Goal: Task Accomplishment & Management: Manage account settings

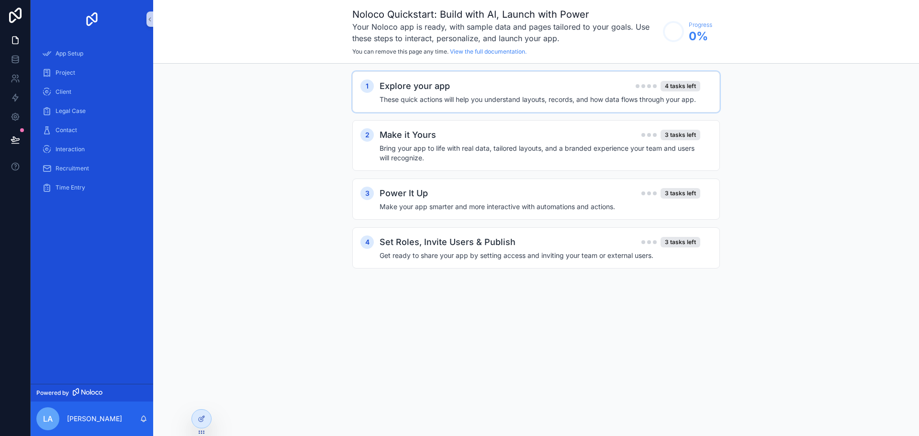
click at [456, 85] on div "Explore your app 4 tasks left" at bounding box center [539, 85] width 321 height 13
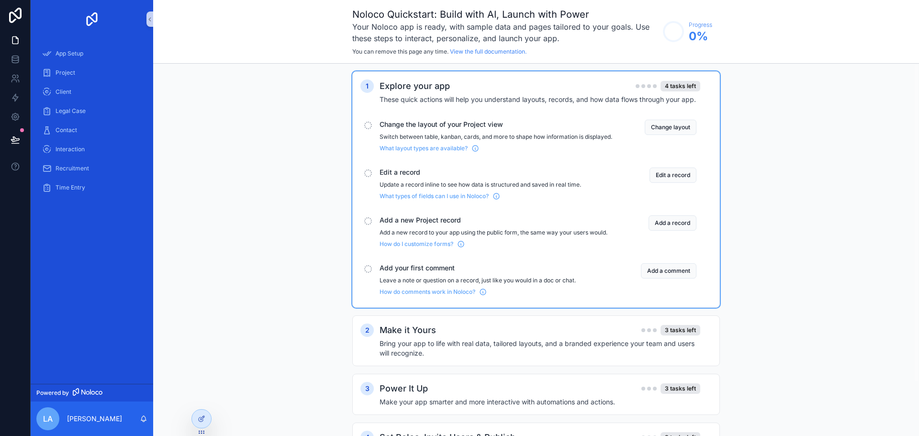
click at [572, 133] on div "Change the layout of your Project view Switch between table, kanban, cards, and…" at bounding box center [495, 136] width 233 height 33
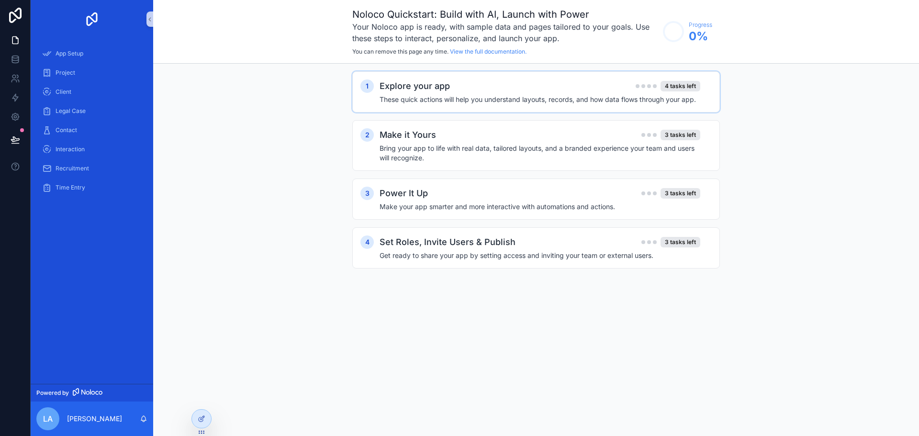
click at [558, 103] on h4 "These quick actions will help you understand layouts, records, and how data flo…" at bounding box center [539, 100] width 321 height 10
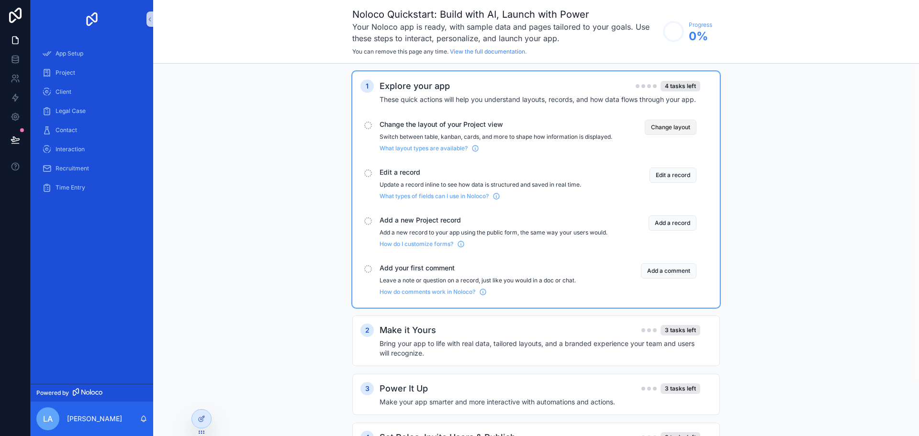
click at [656, 125] on button "Change layout" at bounding box center [670, 127] width 52 height 15
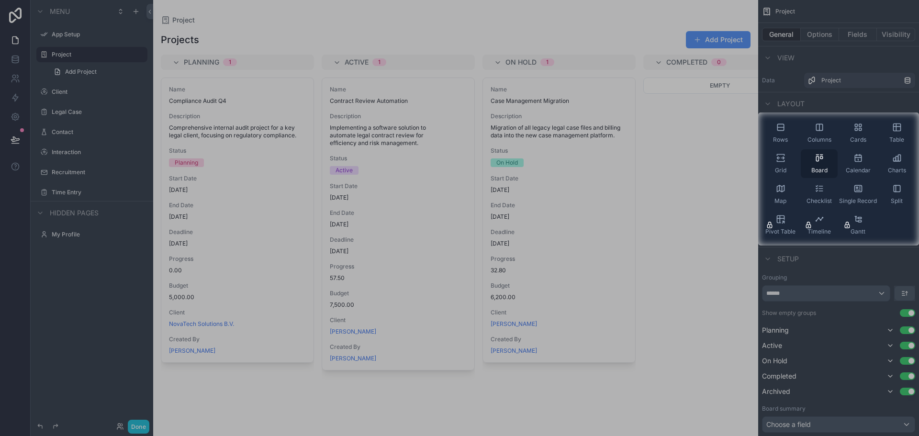
click at [826, 165] on div "Board" at bounding box center [818, 163] width 37 height 29
click at [777, 137] on span "Rows" at bounding box center [780, 140] width 15 height 8
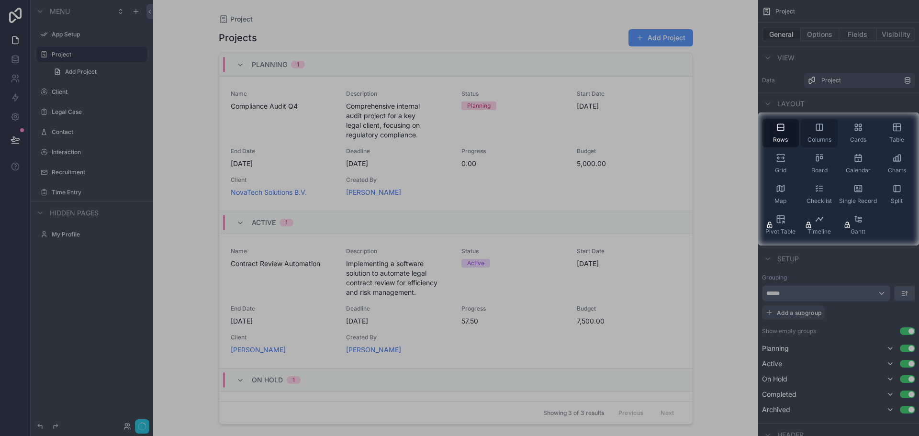
click at [823, 137] on span "Columns" at bounding box center [819, 140] width 24 height 8
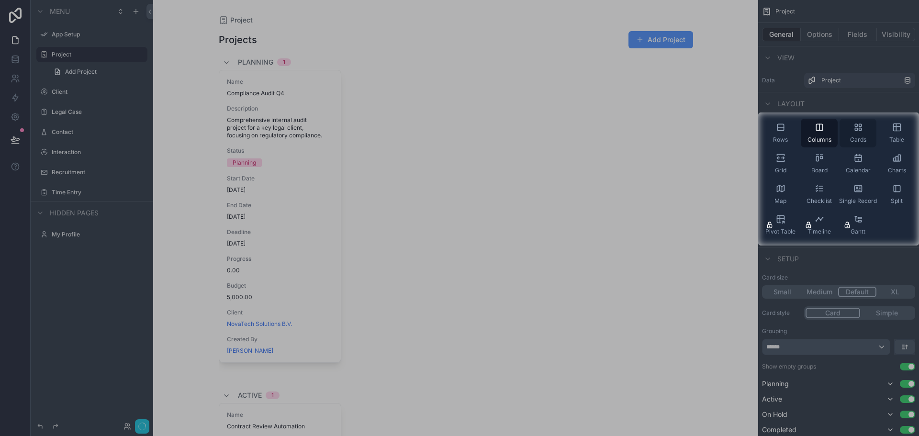
click at [853, 136] on span "Cards" at bounding box center [858, 140] width 16 height 8
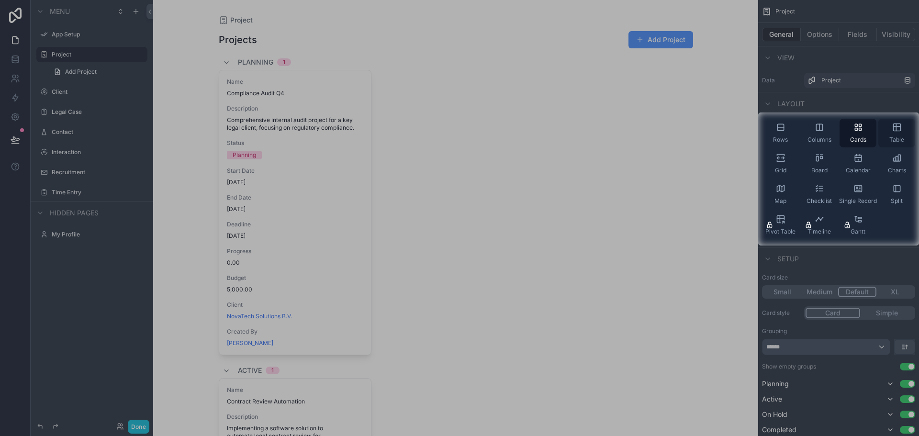
click at [892, 139] on span "Table" at bounding box center [896, 140] width 15 height 8
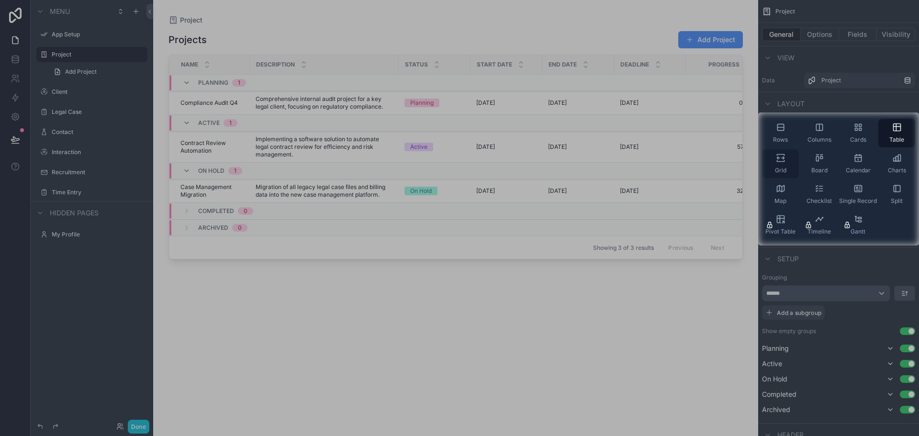
click at [781, 162] on icon "scrollable content" at bounding box center [780, 160] width 7 height 1
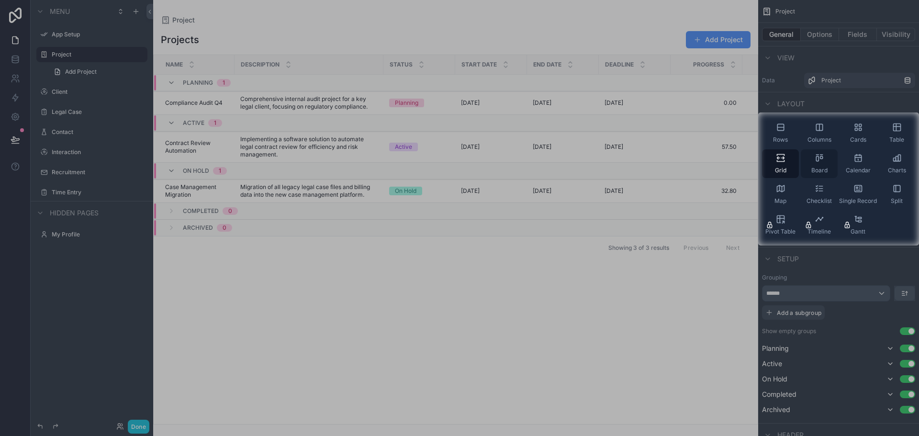
click at [814, 162] on icon "scrollable content" at bounding box center [819, 158] width 10 height 10
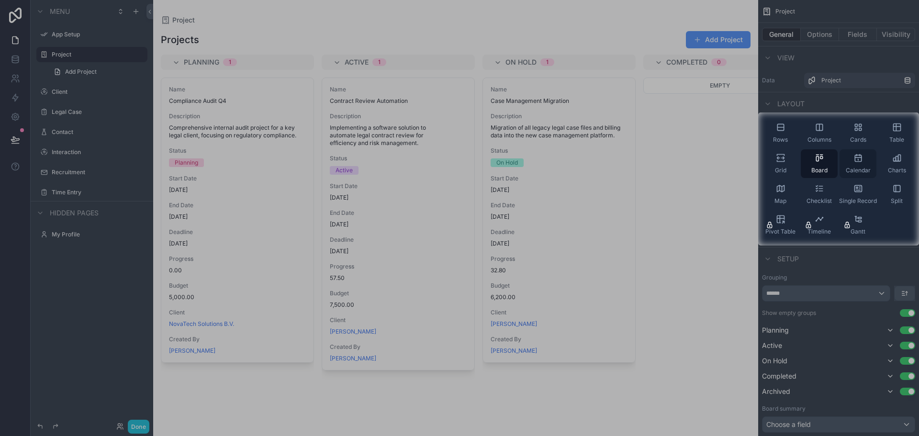
click at [863, 169] on span "Calendar" at bounding box center [857, 171] width 25 height 8
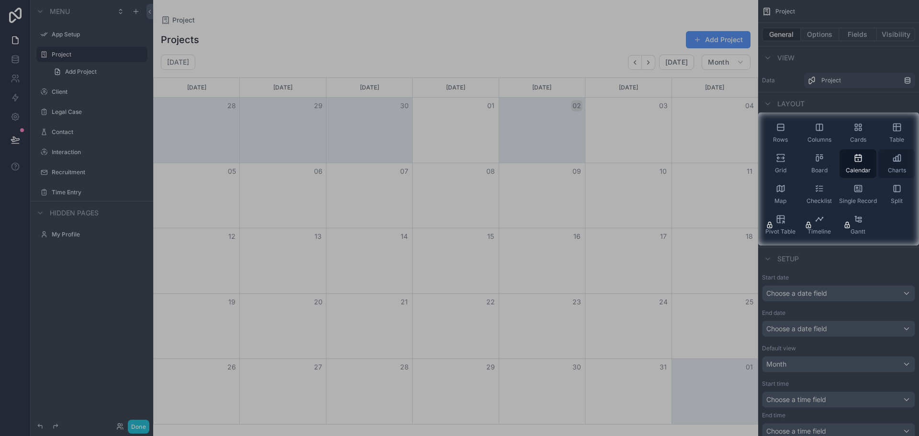
click at [898, 171] on span "Charts" at bounding box center [897, 171] width 18 height 8
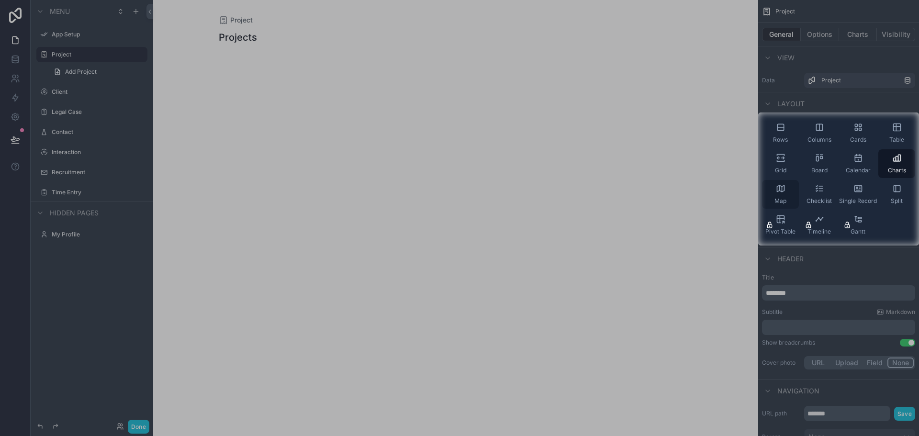
click at [786, 191] on div "Map" at bounding box center [780, 194] width 37 height 29
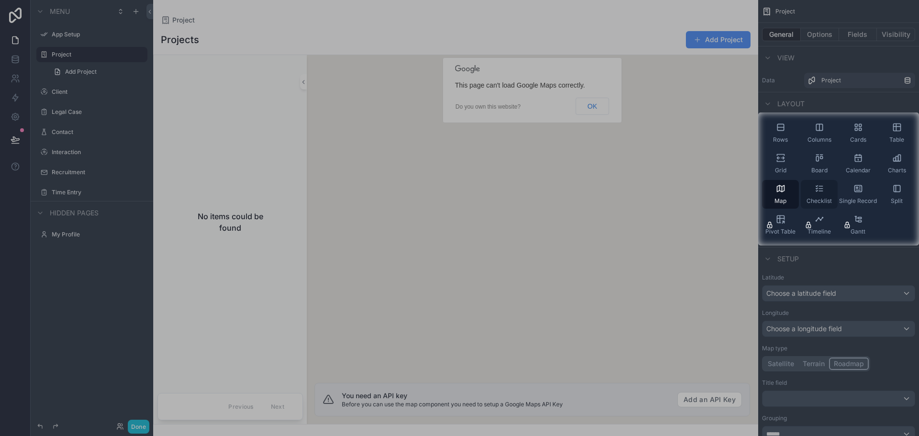
click at [813, 191] on div "Checklist" at bounding box center [818, 194] width 37 height 29
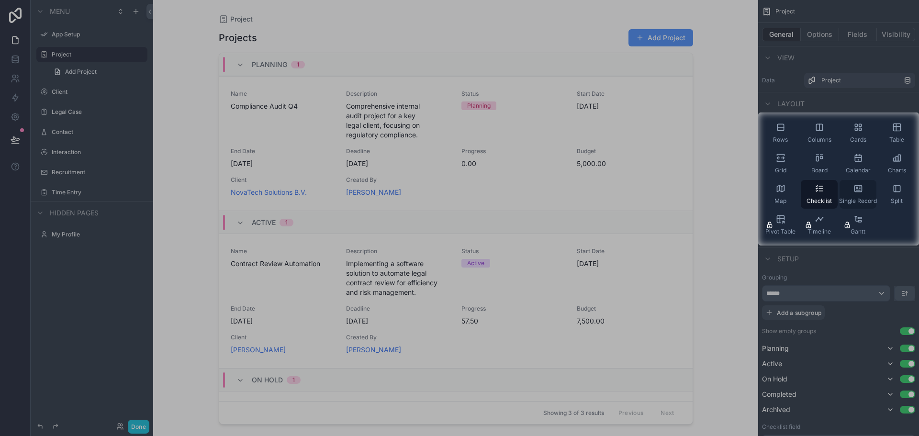
click at [851, 194] on div "Single Record" at bounding box center [857, 194] width 37 height 29
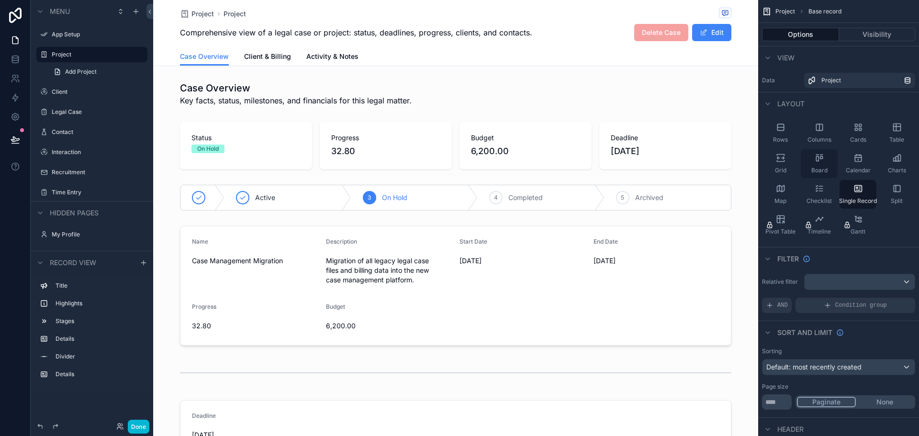
click at [825, 174] on div "Board" at bounding box center [818, 163] width 37 height 29
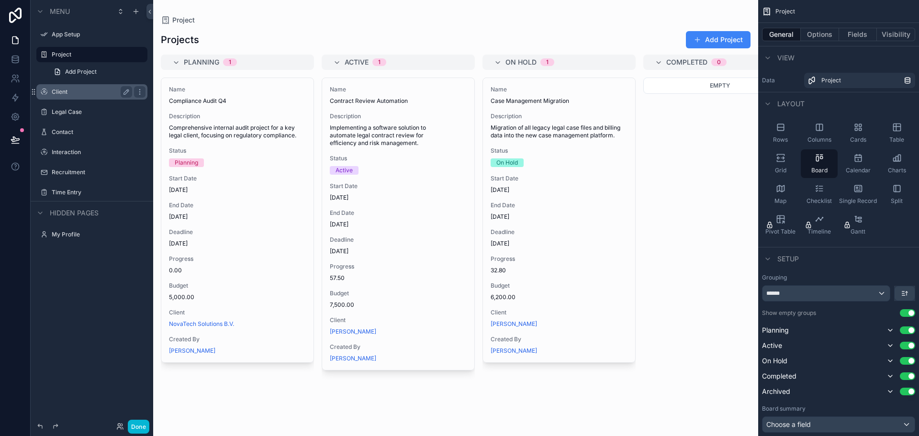
click at [67, 94] on label "Client" at bounding box center [90, 92] width 77 height 8
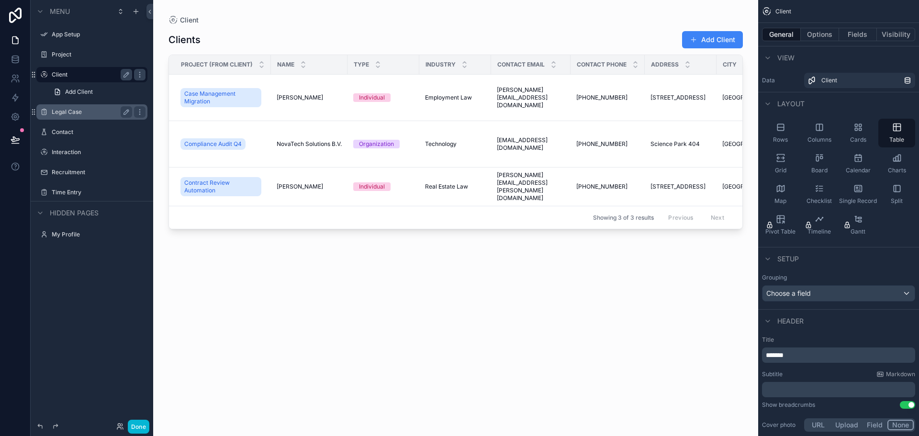
click at [67, 114] on label "Legal Case" at bounding box center [90, 112] width 77 height 8
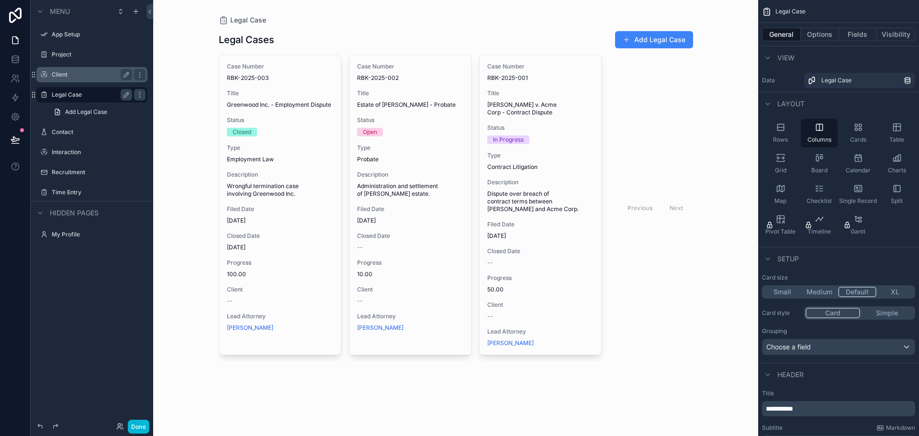
click at [56, 79] on div "Client" at bounding box center [92, 74] width 80 height 11
click at [73, 130] on label "Contact" at bounding box center [90, 132] width 77 height 8
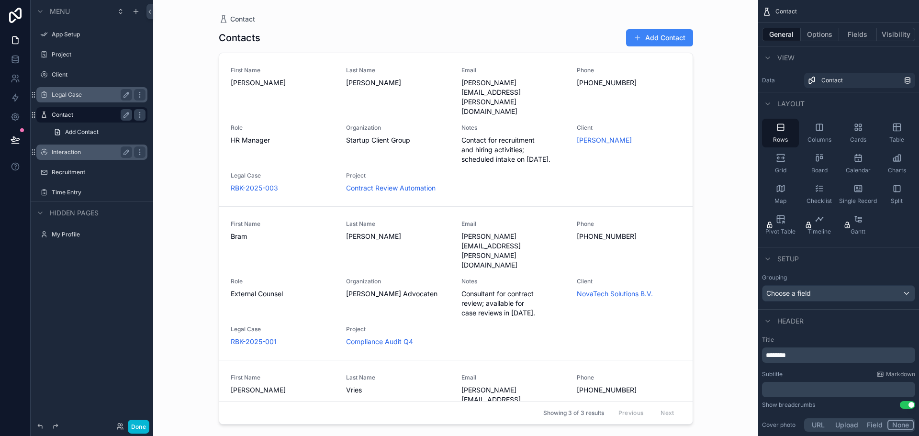
click at [71, 149] on label "Interaction" at bounding box center [90, 152] width 77 height 8
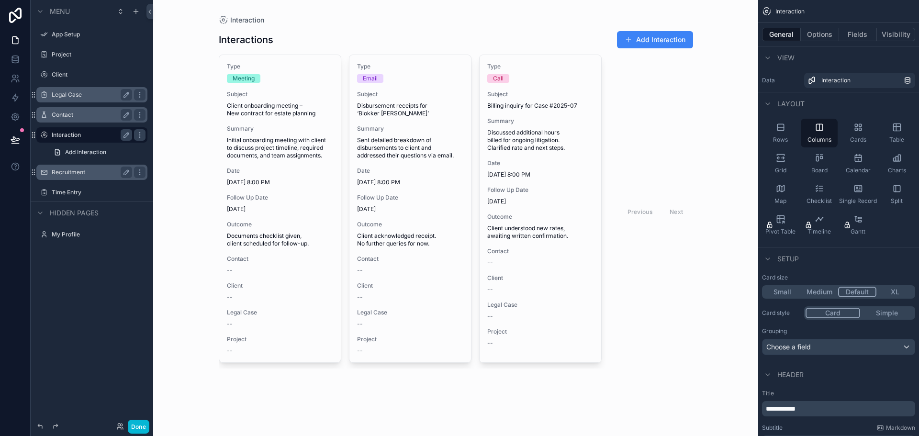
click at [72, 168] on div "Recruitment" at bounding box center [92, 172] width 80 height 11
click at [74, 172] on label "Recruitment" at bounding box center [90, 172] width 77 height 8
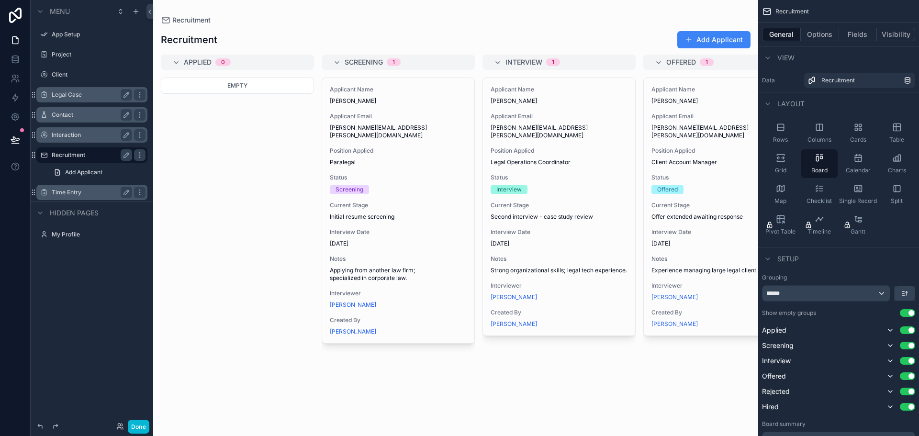
click at [73, 189] on label "Time Entry" at bounding box center [90, 193] width 77 height 8
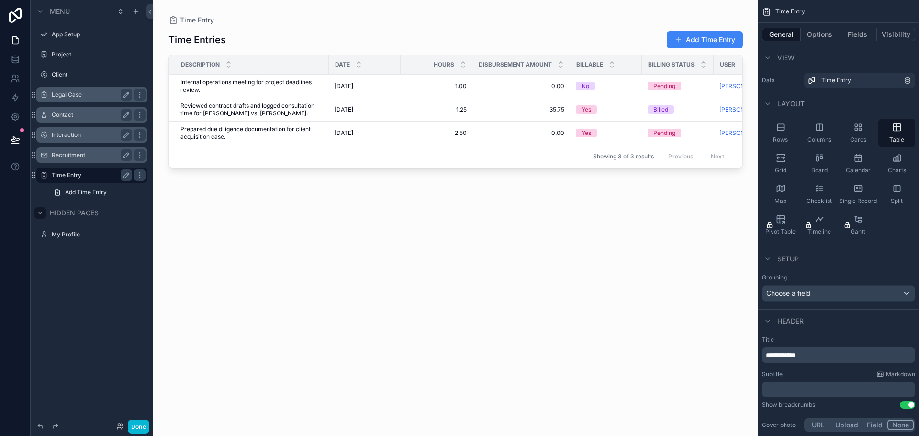
click at [37, 217] on div "scrollable content" at bounding box center [39, 212] width 11 height 11
click at [141, 431] on button "Done" at bounding box center [139, 427] width 22 height 14
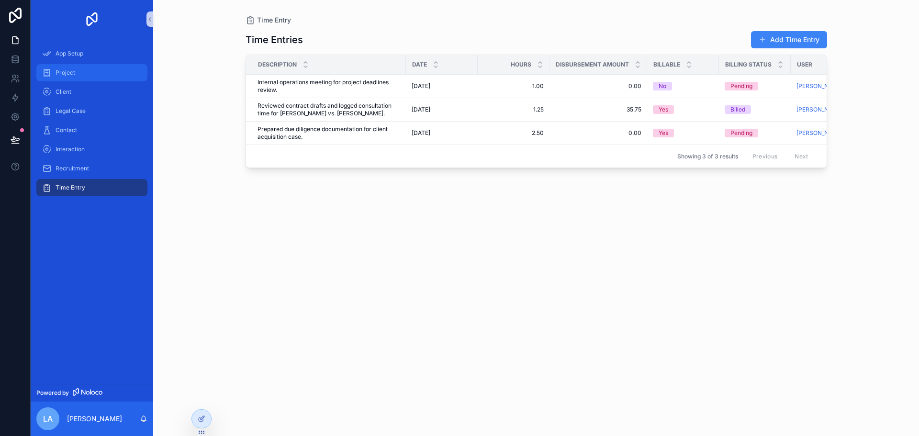
click at [59, 71] on span "Project" at bounding box center [66, 73] width 20 height 8
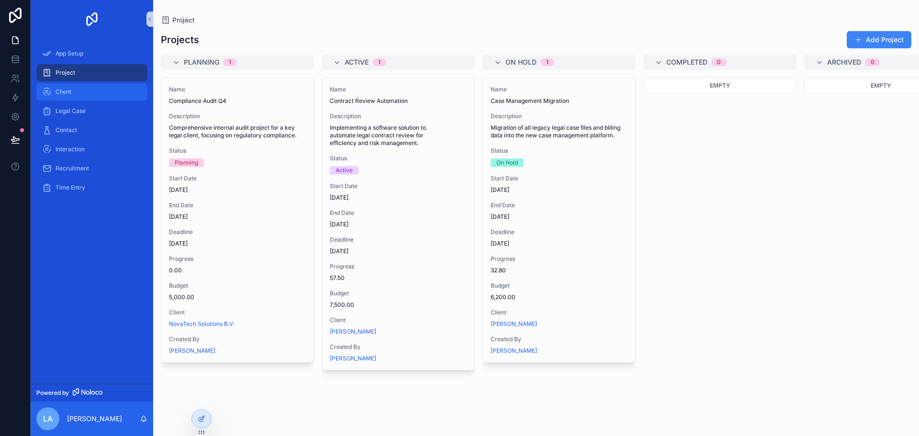
click at [65, 97] on div "Client" at bounding box center [92, 91] width 100 height 15
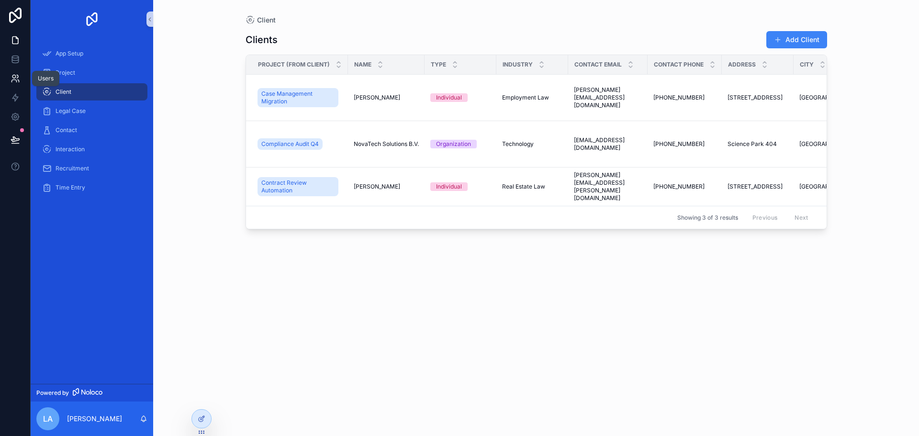
click at [17, 81] on icon at bounding box center [16, 79] width 10 height 10
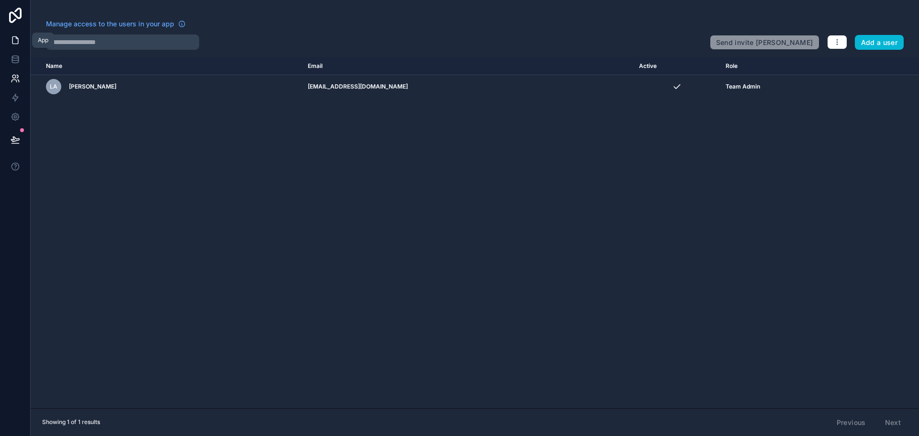
click at [20, 44] on link at bounding box center [15, 40] width 30 height 19
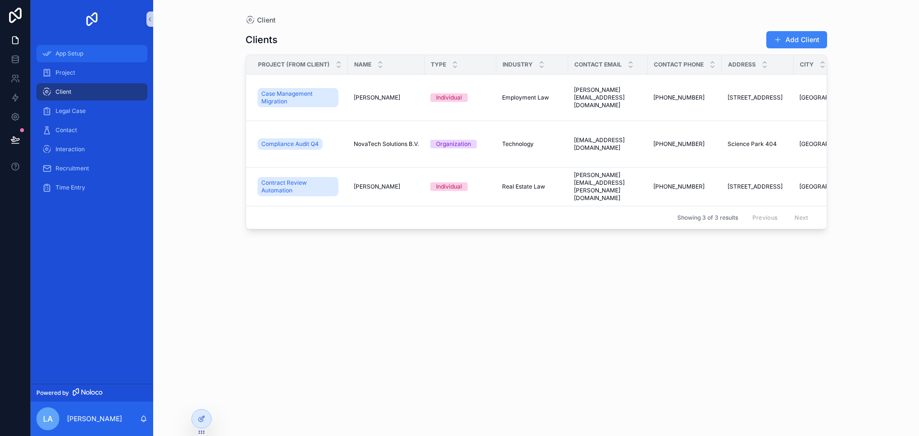
click at [71, 51] on span "App Setup" at bounding box center [70, 54] width 28 height 8
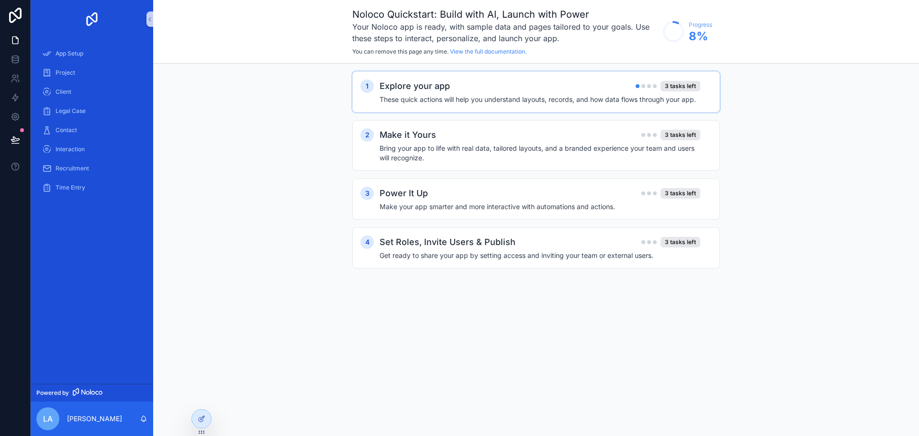
click at [609, 87] on div "Explore your app 3 tasks left" at bounding box center [539, 85] width 321 height 13
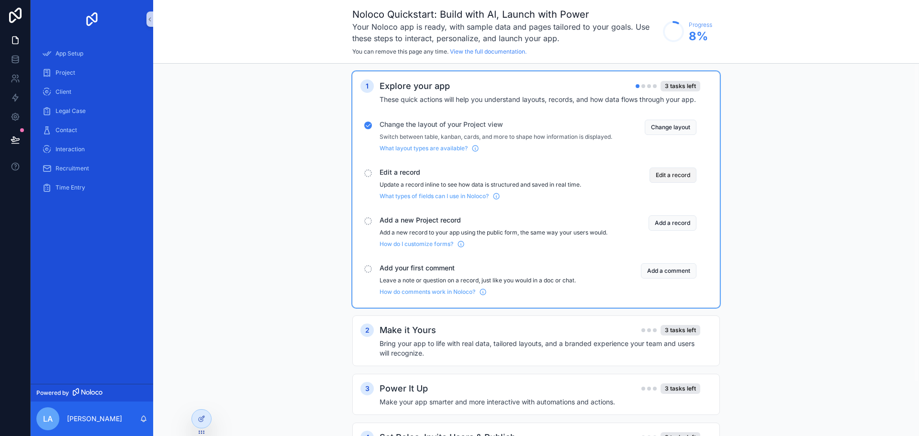
click at [672, 178] on button "Edit a record" at bounding box center [672, 174] width 47 height 15
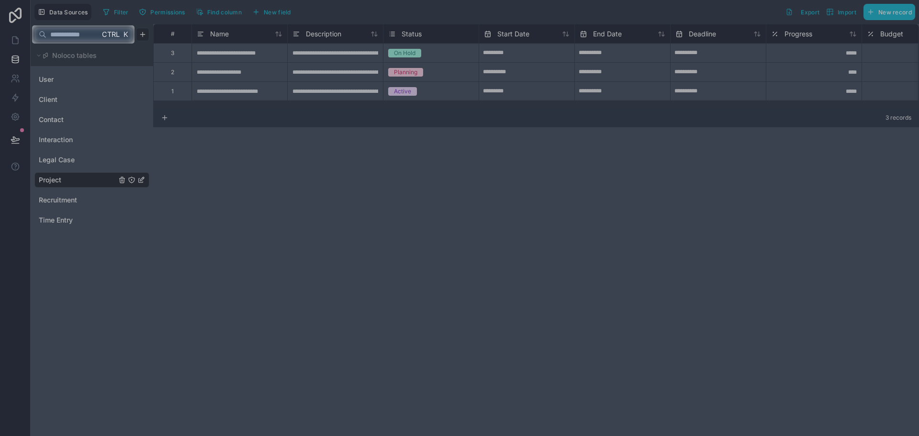
click at [283, 188] on div at bounding box center [459, 240] width 919 height 392
click at [205, 74] on div at bounding box center [459, 240] width 919 height 392
click at [110, 33] on span "Ctrl" at bounding box center [111, 34] width 20 height 12
click at [508, 79] on div at bounding box center [459, 240] width 919 height 392
click at [325, 144] on div at bounding box center [459, 240] width 919 height 392
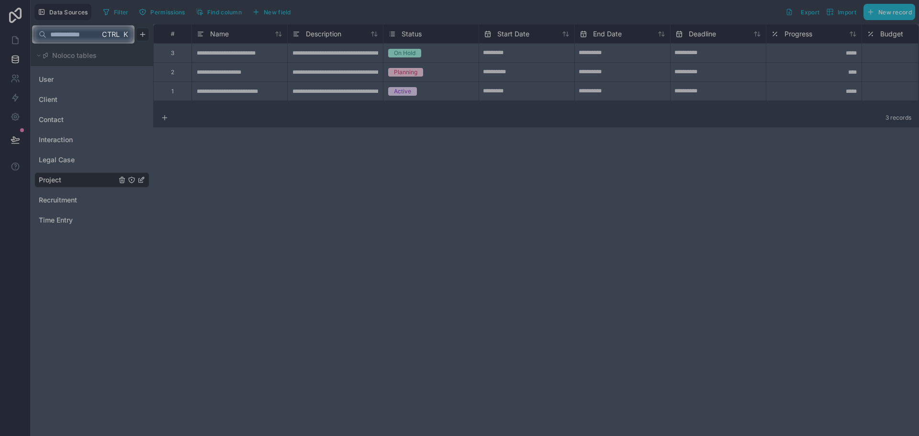
click at [275, 93] on div at bounding box center [459, 240] width 919 height 392
click at [740, 222] on div at bounding box center [459, 240] width 919 height 392
click at [733, 78] on div at bounding box center [459, 240] width 919 height 392
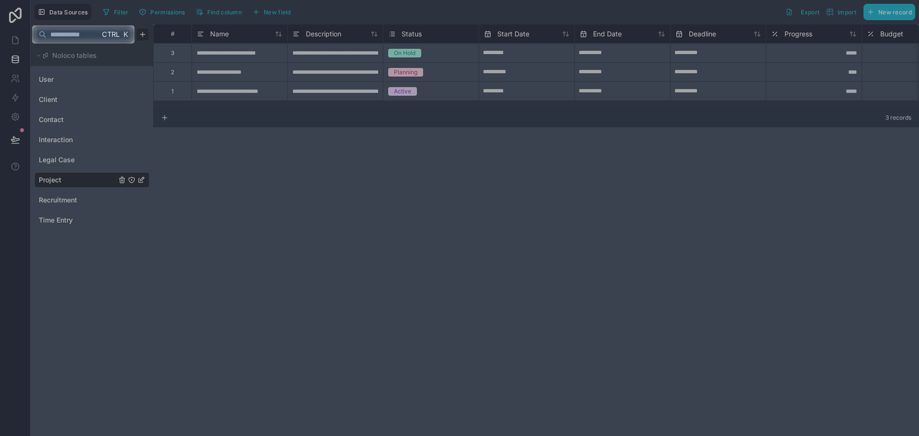
click at [46, 86] on div at bounding box center [459, 240] width 919 height 392
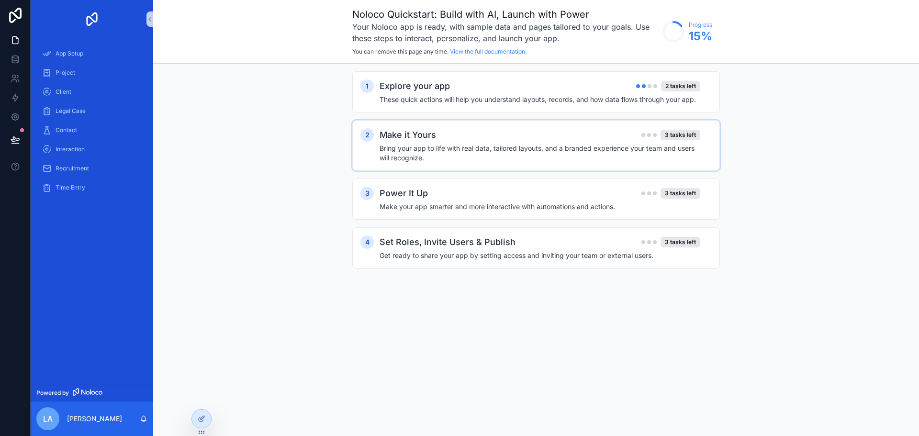
click at [608, 148] on h4 "Bring your app to life with real data, tailored layouts, and a branded experien…" at bounding box center [539, 153] width 321 height 19
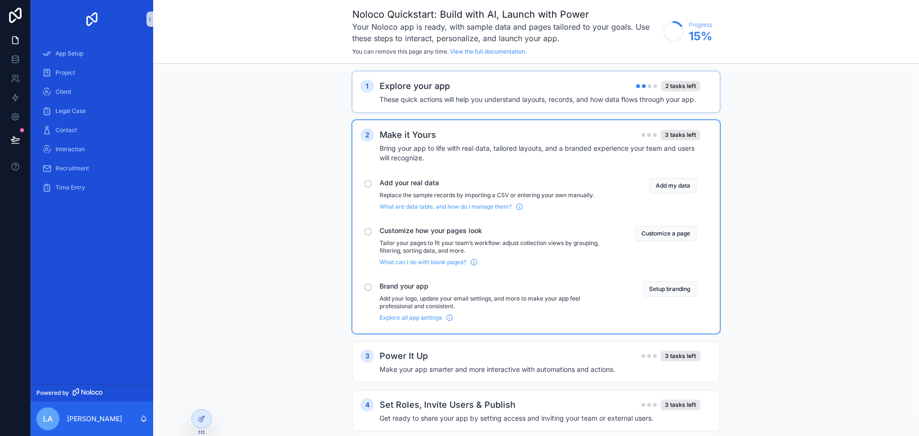
click at [472, 96] on h4 "These quick actions will help you understand layouts, records, and how data flo…" at bounding box center [539, 100] width 321 height 10
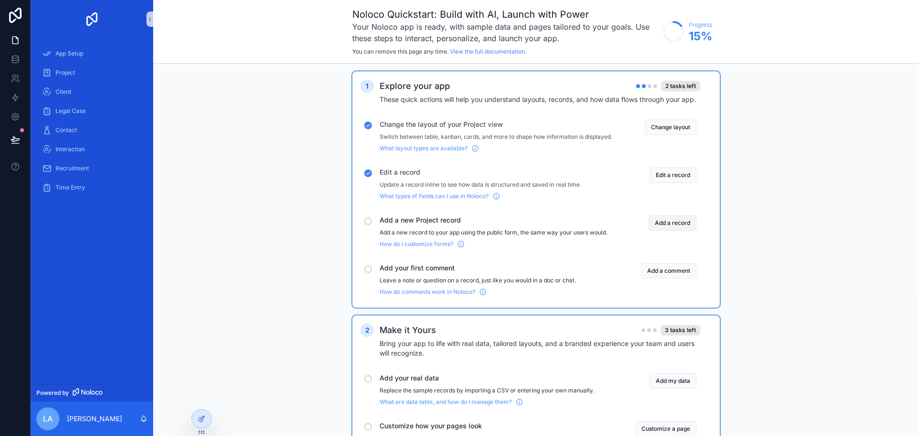
click at [668, 231] on button "Add a record" at bounding box center [672, 222] width 48 height 15
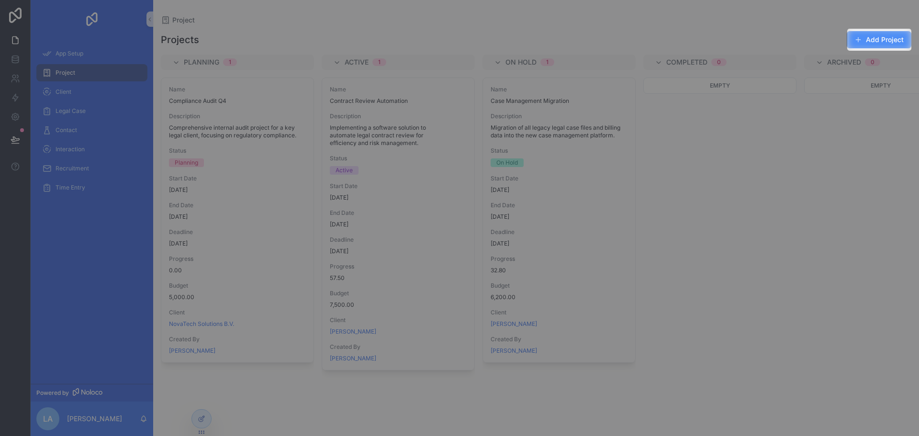
click at [869, 43] on button "Add Project" at bounding box center [878, 39] width 65 height 17
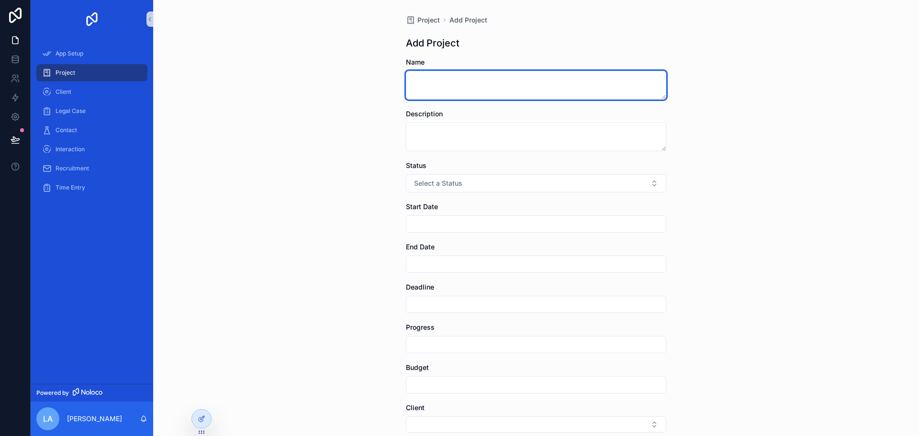
click at [525, 82] on textarea "scrollable content" at bounding box center [536, 85] width 260 height 29
type textarea "*******"
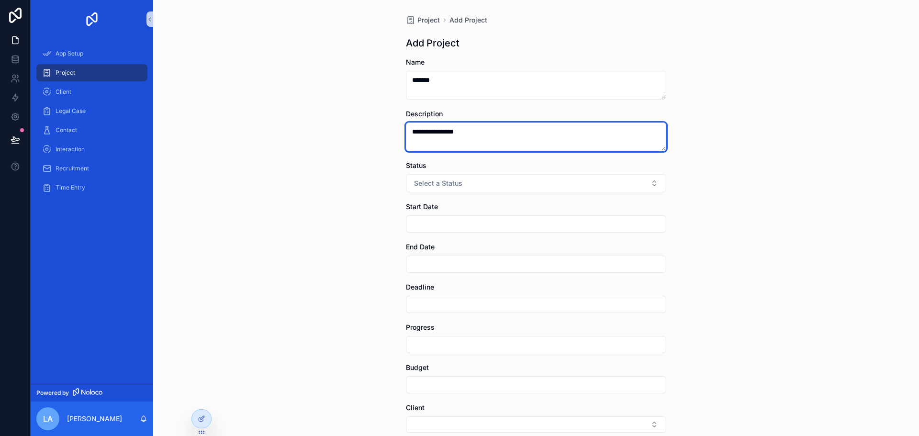
type textarea "**********"
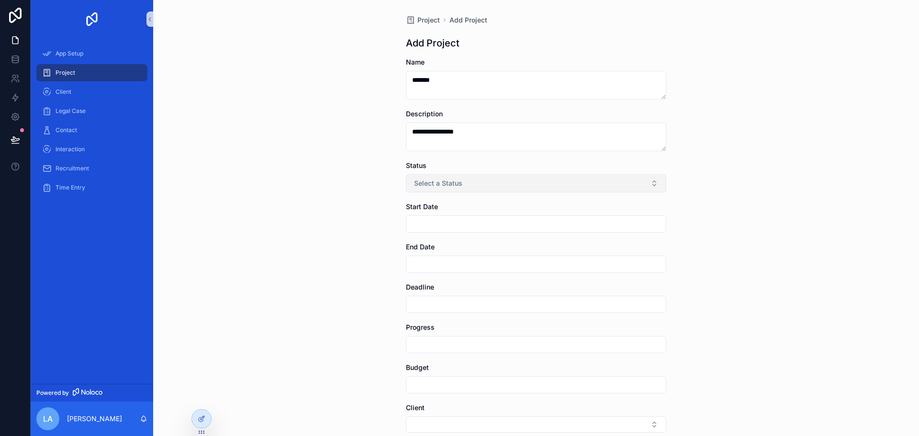
click at [654, 186] on button "Select a Status" at bounding box center [536, 183] width 260 height 18
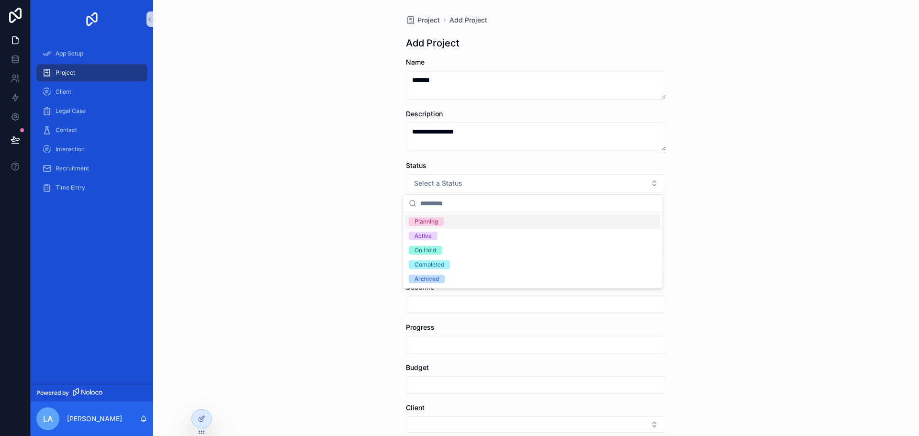
click at [455, 225] on div "Planning" at bounding box center [532, 221] width 255 height 14
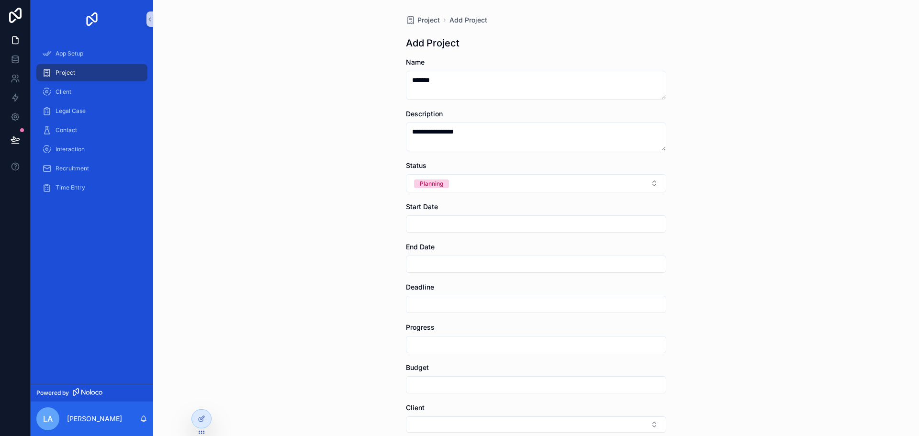
click at [452, 230] on input "scrollable content" at bounding box center [535, 223] width 259 height 13
click at [545, 303] on button "2" at bounding box center [549, 303] width 17 height 17
type input "*********"
click at [547, 300] on button "2" at bounding box center [549, 303] width 17 height 17
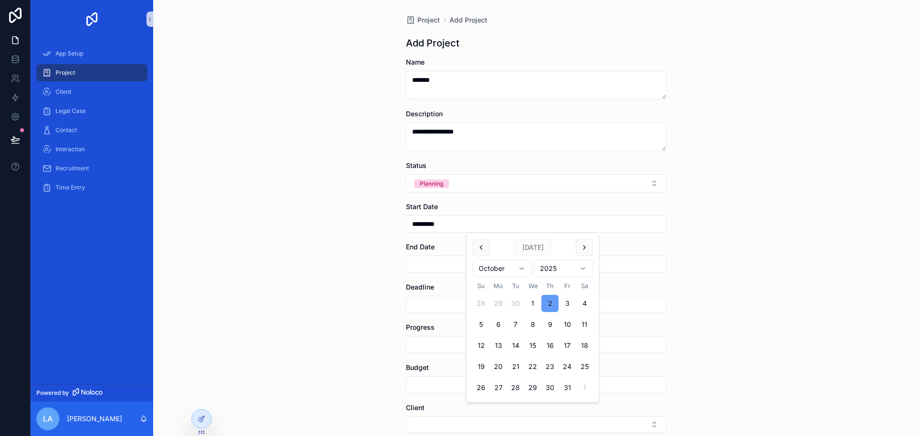
click at [547, 300] on button "2" at bounding box center [549, 303] width 17 height 17
click at [443, 267] on input "scrollable content" at bounding box center [535, 263] width 259 height 13
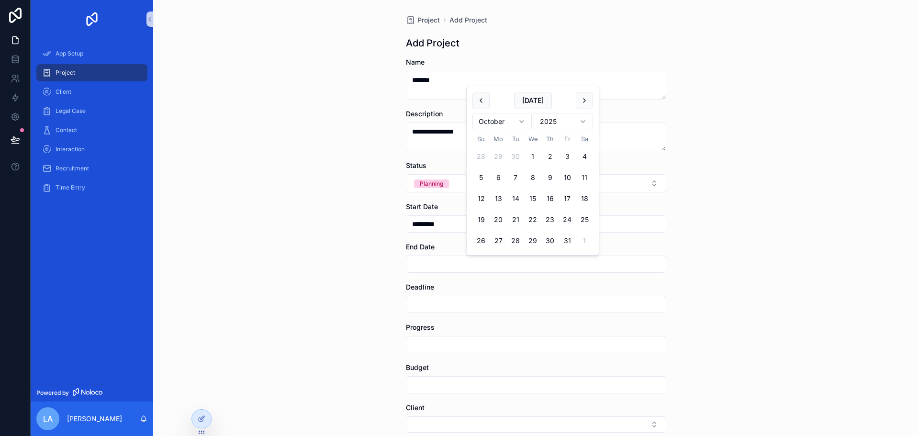
click at [565, 155] on button "3" at bounding box center [566, 156] width 17 height 17
type input "*********"
click at [444, 301] on input "scrollable content" at bounding box center [535, 304] width 259 height 13
click at [568, 196] on button "3" at bounding box center [566, 196] width 17 height 17
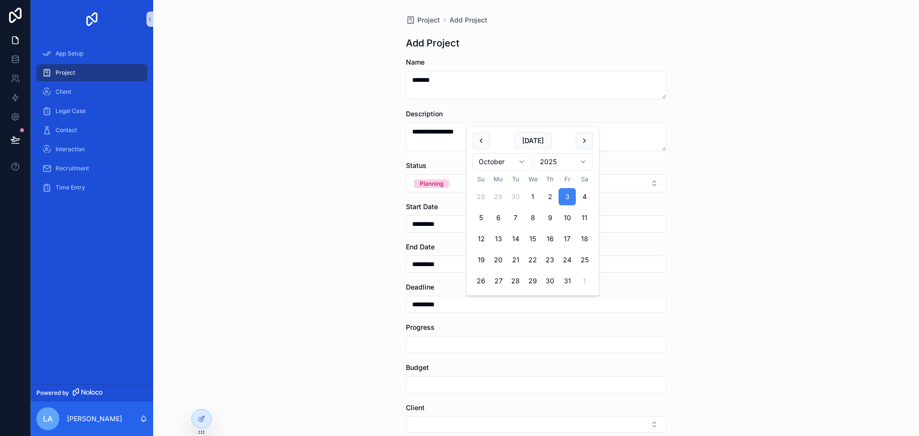
type input "*********"
click at [466, 336] on div "scrollable content" at bounding box center [536, 344] width 260 height 17
click at [464, 345] on input "scrollable content" at bounding box center [535, 344] width 259 height 13
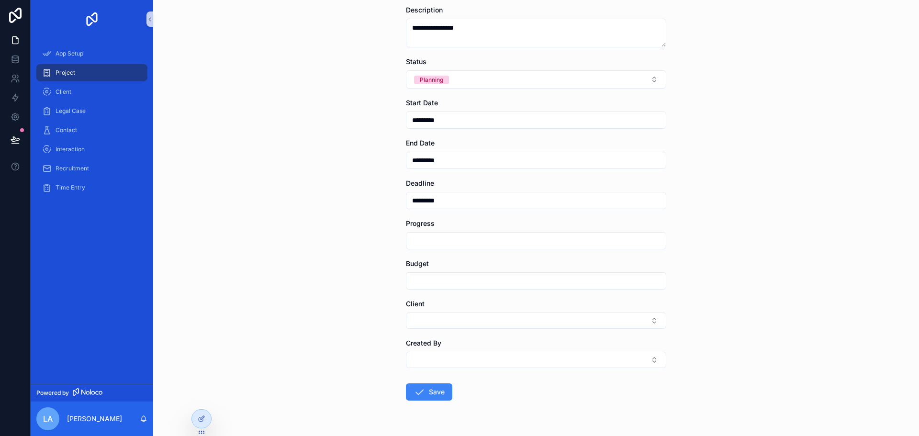
scroll to position [130, 0]
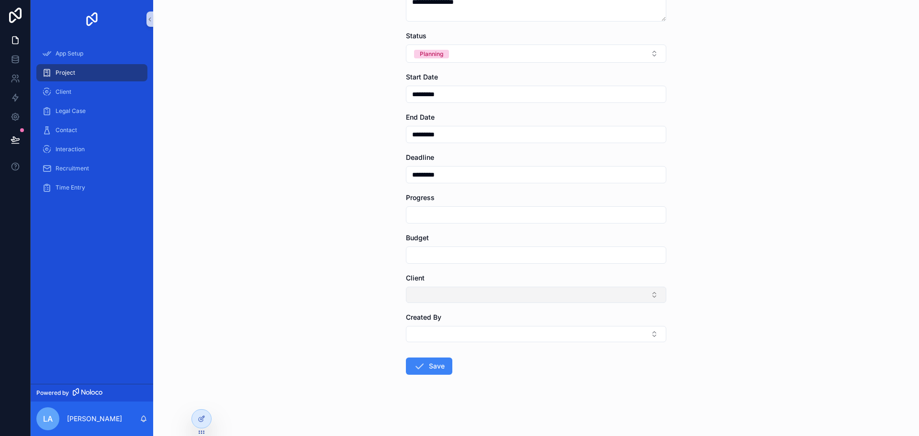
click at [488, 299] on button "Select Button" at bounding box center [536, 295] width 260 height 16
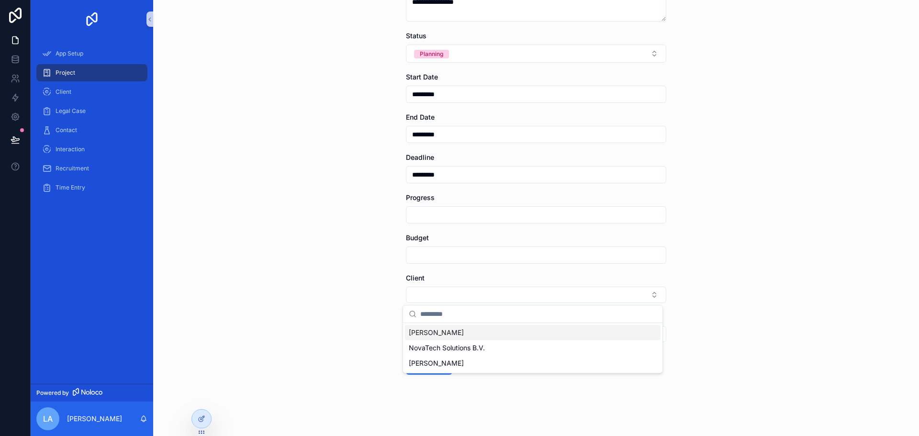
click at [470, 333] on div "[PERSON_NAME]" at bounding box center [532, 332] width 255 height 15
click at [470, 333] on button "Select Button" at bounding box center [536, 336] width 260 height 16
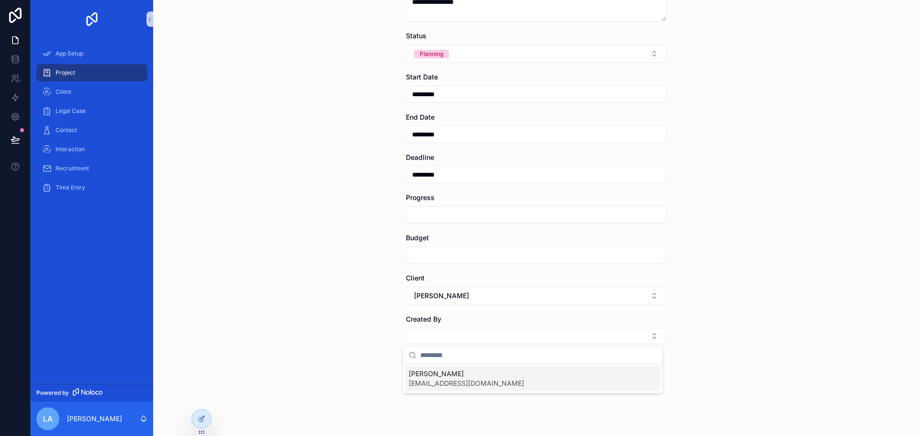
click at [438, 375] on span "[PERSON_NAME]" at bounding box center [466, 374] width 115 height 10
click at [438, 377] on button "Save" at bounding box center [429, 379] width 46 height 17
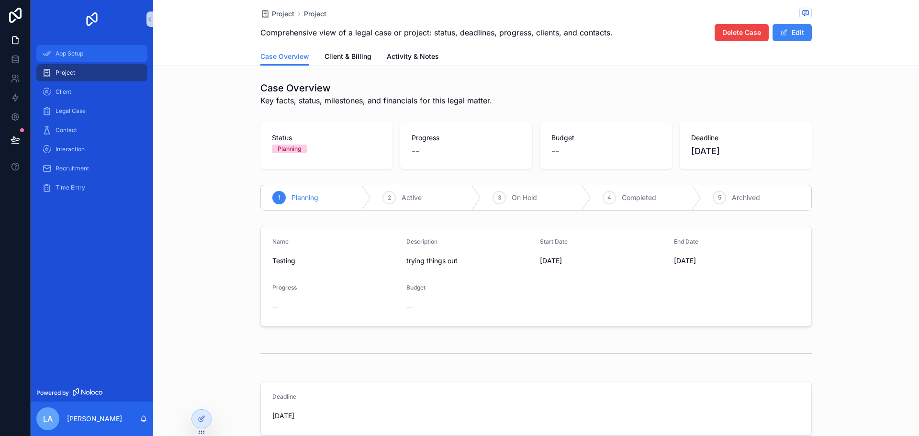
click at [76, 54] on span "App Setup" at bounding box center [70, 54] width 28 height 8
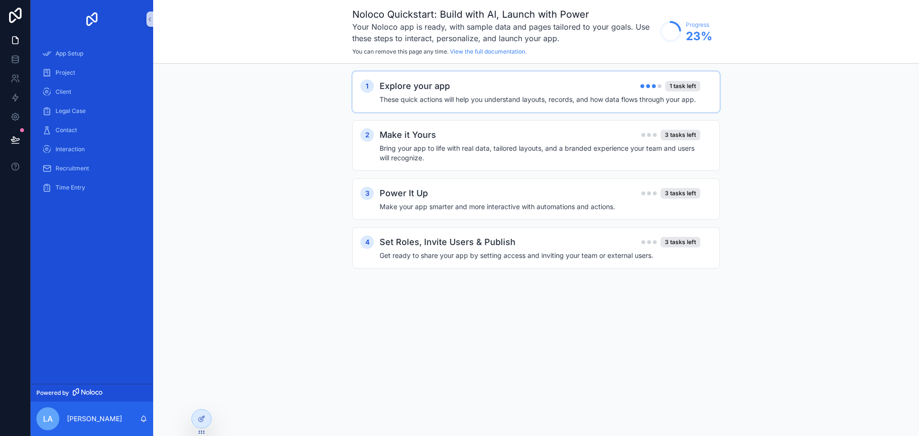
click at [531, 85] on div "Explore your app 1 task left" at bounding box center [539, 85] width 321 height 13
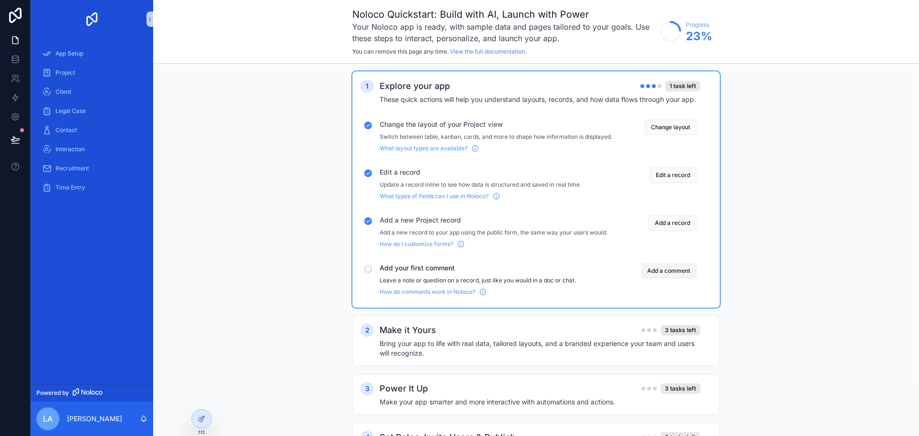
click at [654, 277] on button "Add a comment" at bounding box center [669, 270] width 56 height 15
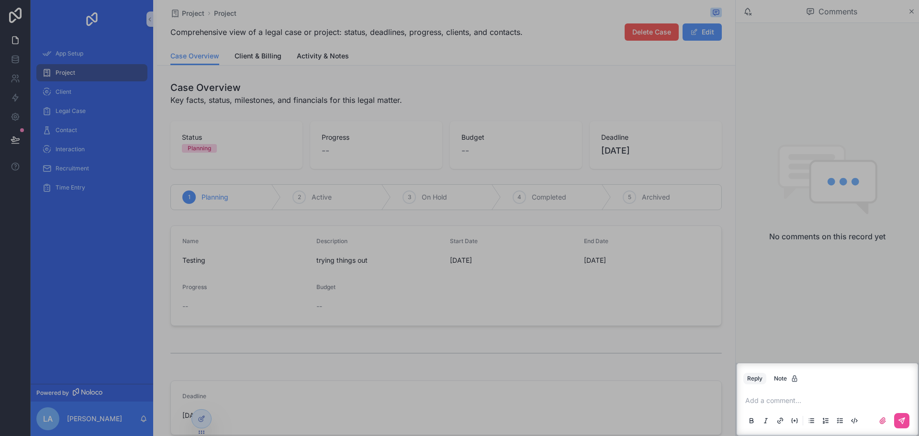
click at [777, 398] on p "scrollable content" at bounding box center [829, 401] width 168 height 10
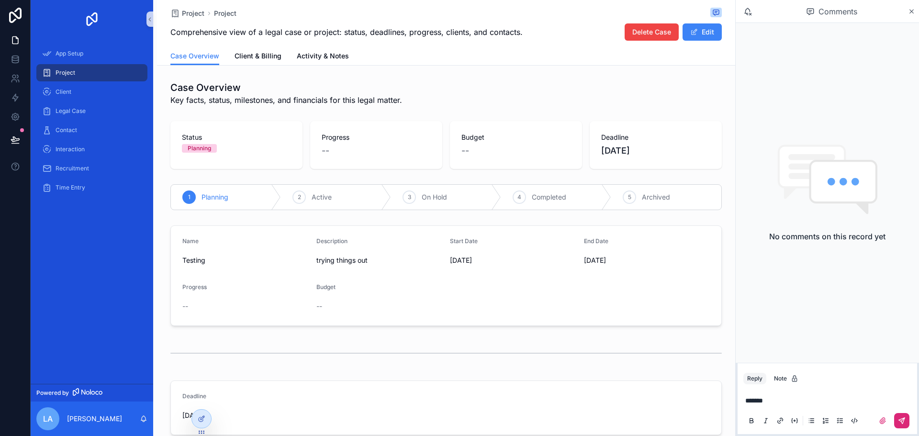
click at [897, 419] on button "scrollable content" at bounding box center [901, 420] width 15 height 15
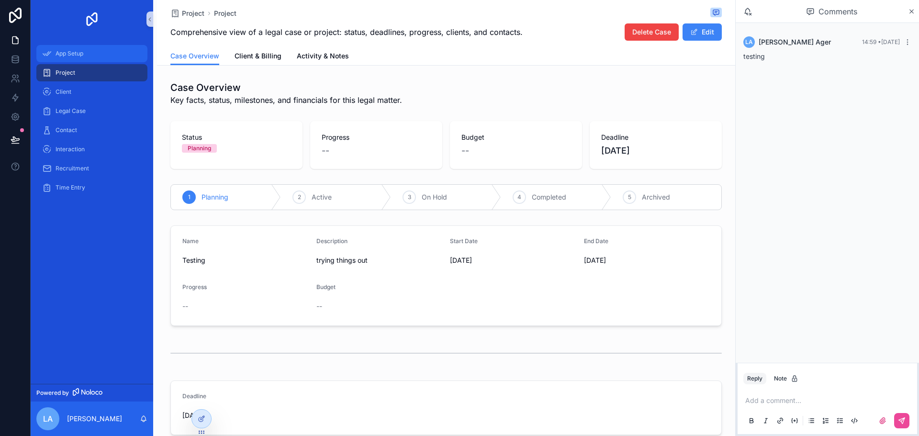
click at [96, 58] on div "App Setup" at bounding box center [92, 53] width 100 height 15
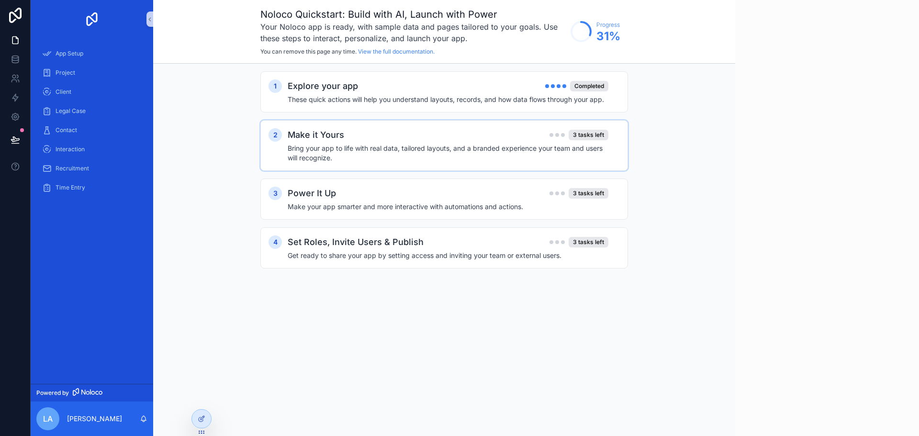
click at [393, 144] on h4 "Bring your app to life with real data, tailored layouts, and a branded experien…" at bounding box center [448, 153] width 321 height 19
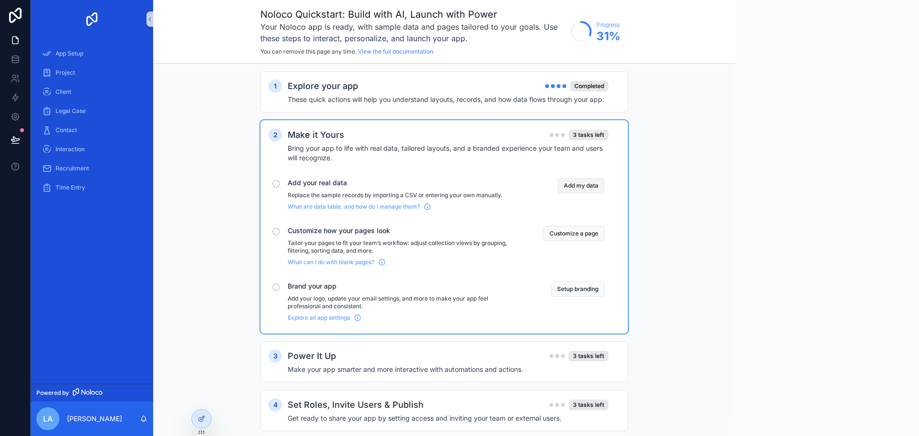
click at [571, 187] on button "Add my data" at bounding box center [580, 185] width 47 height 15
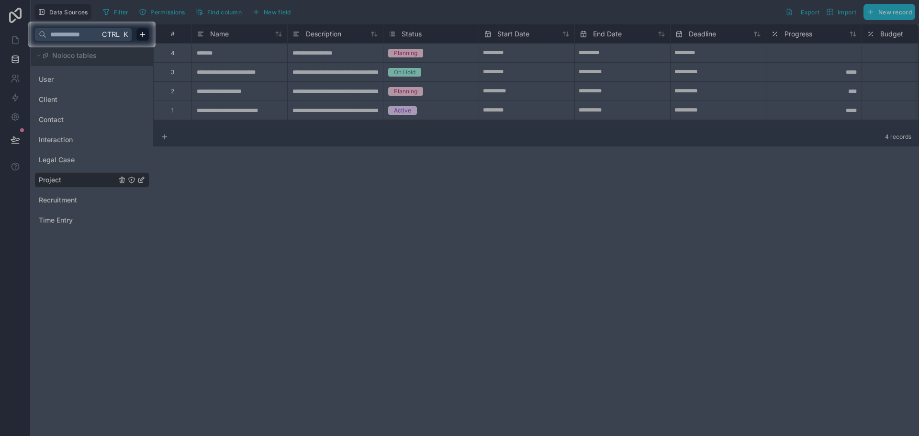
click at [902, 6] on div at bounding box center [459, 11] width 919 height 22
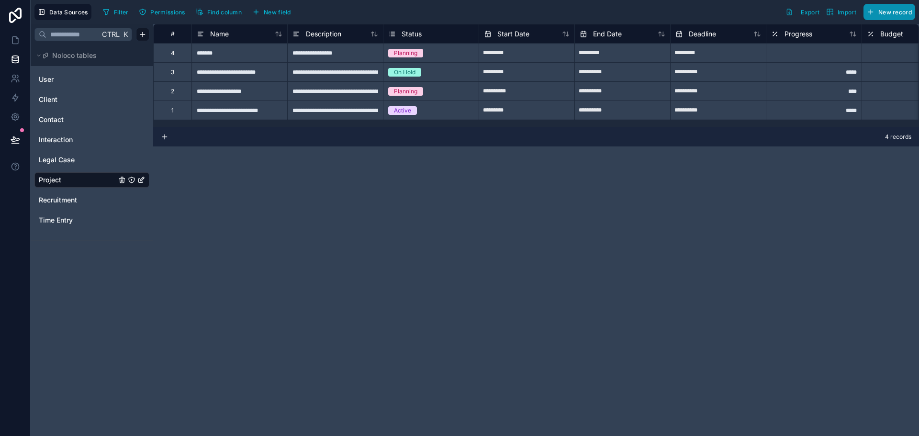
click at [890, 16] on button "New record" at bounding box center [889, 12] width 52 height 16
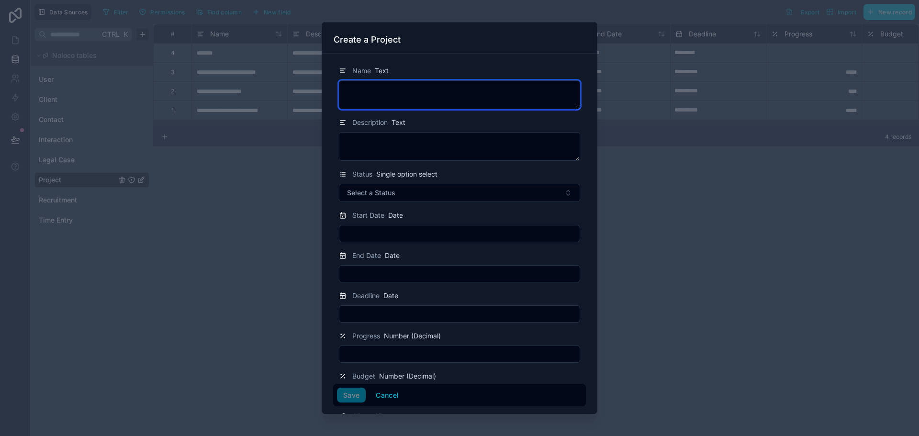
click at [424, 98] on textarea at bounding box center [459, 94] width 241 height 29
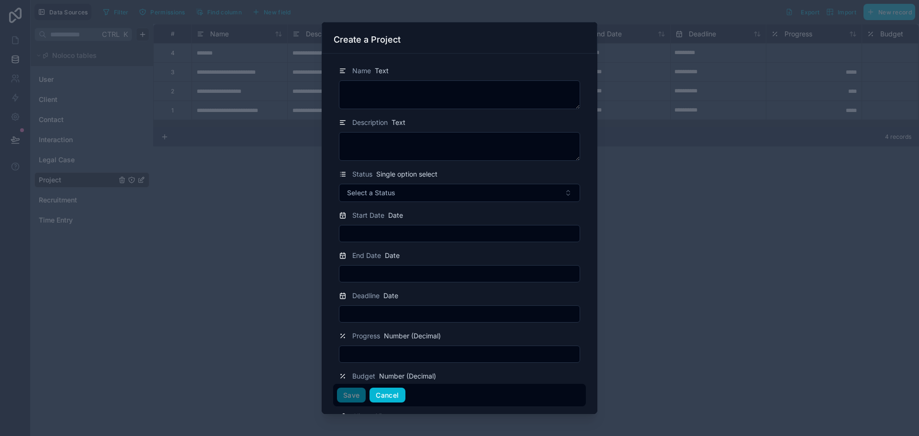
click at [389, 399] on button "Cancel" at bounding box center [386, 395] width 35 height 15
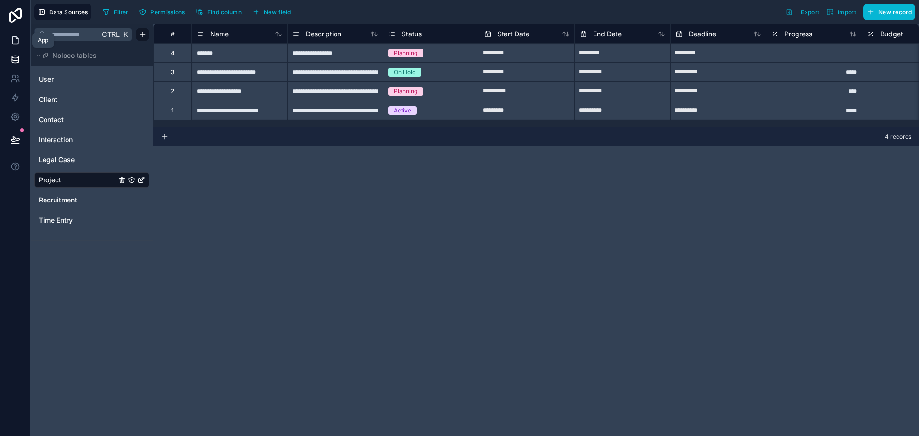
click at [13, 42] on icon at bounding box center [16, 40] width 10 height 10
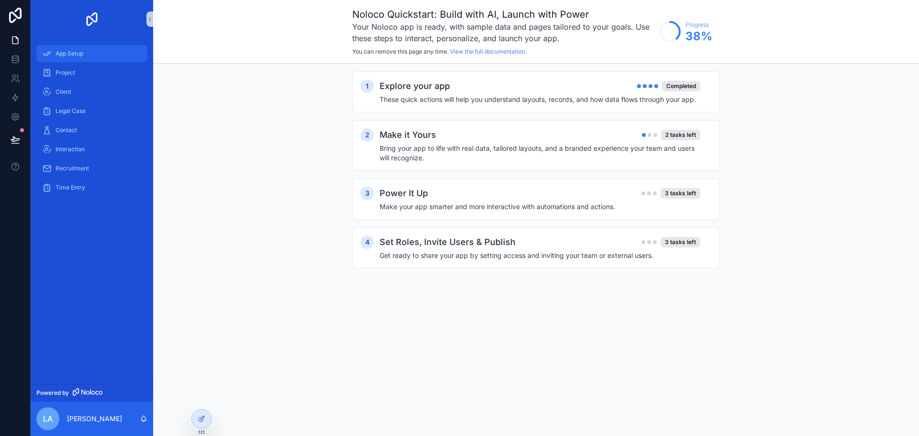
click at [67, 52] on span "App Setup" at bounding box center [70, 54] width 28 height 8
click at [591, 138] on div "Make it Yours 2 tasks left" at bounding box center [539, 134] width 321 height 13
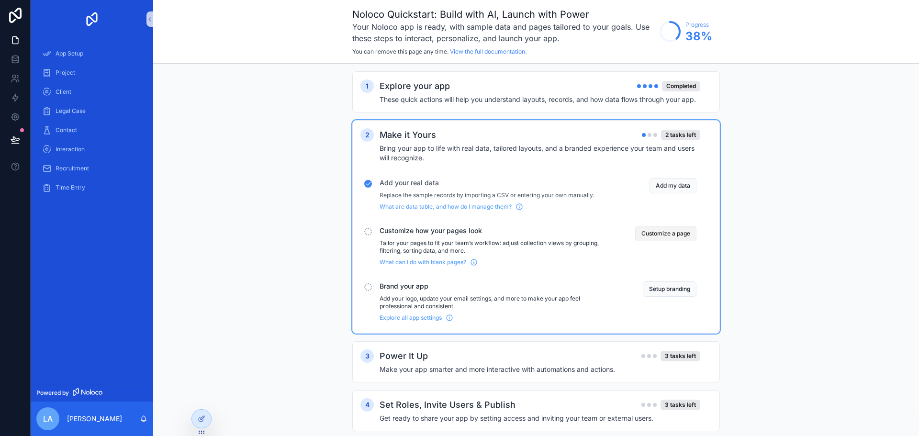
click at [672, 232] on button "Customize a page" at bounding box center [665, 233] width 61 height 15
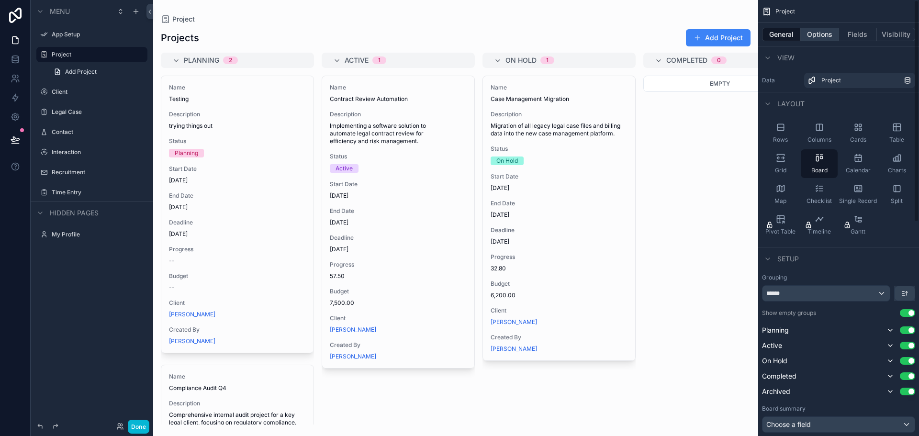
click at [821, 34] on button "Options" at bounding box center [819, 34] width 38 height 13
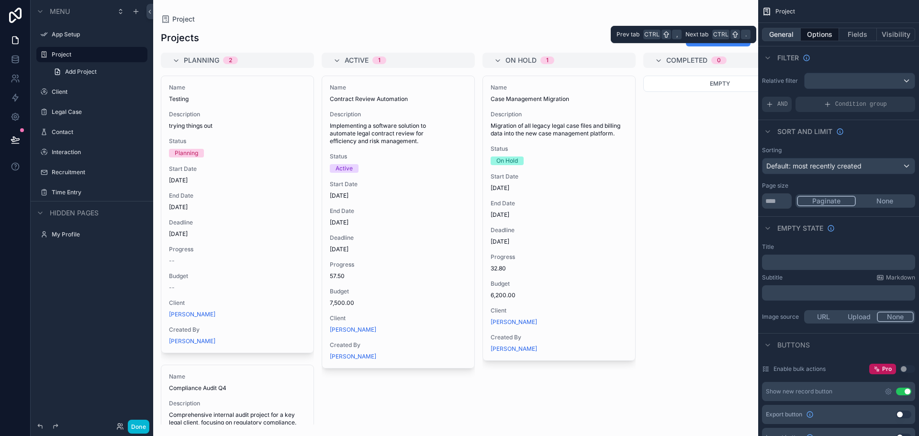
click at [788, 38] on button "General" at bounding box center [781, 34] width 39 height 13
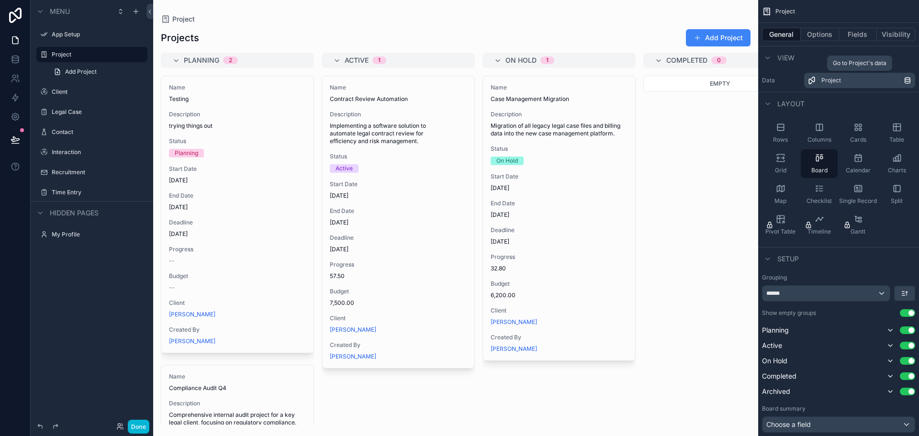
click at [908, 79] on icon "scrollable content" at bounding box center [907, 81] width 8 height 8
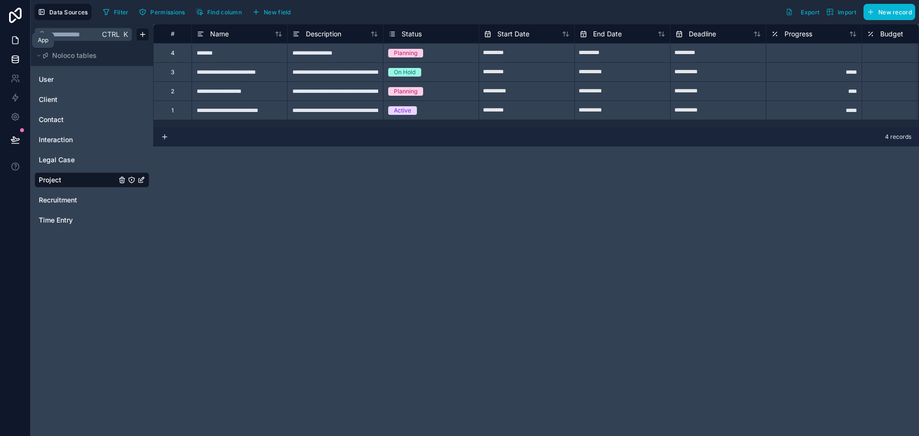
click at [15, 38] on icon at bounding box center [16, 40] width 10 height 10
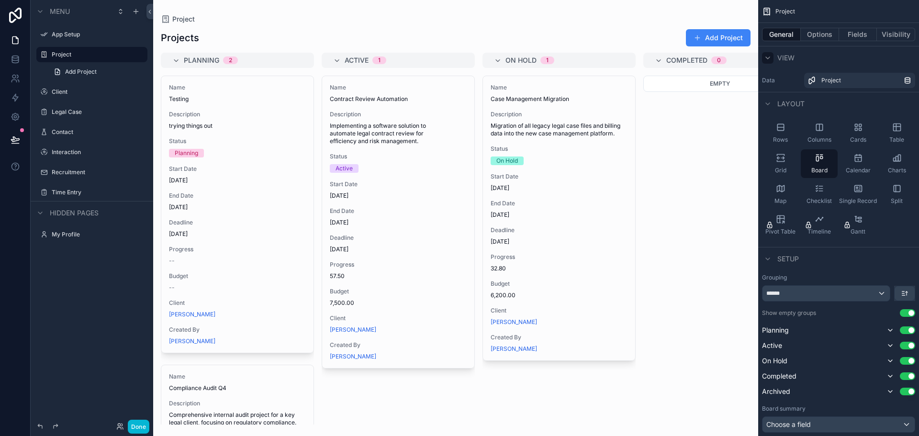
click at [766, 61] on icon "scrollable content" at bounding box center [768, 58] width 8 height 8
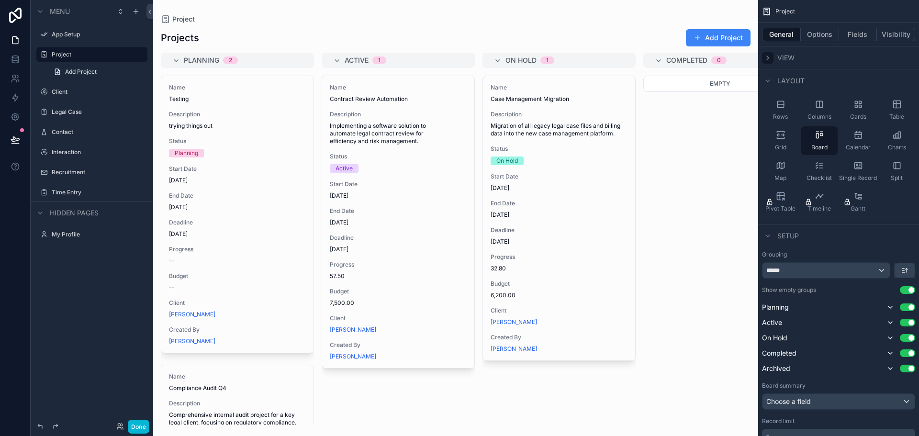
click at [766, 61] on icon "scrollable content" at bounding box center [768, 58] width 8 height 8
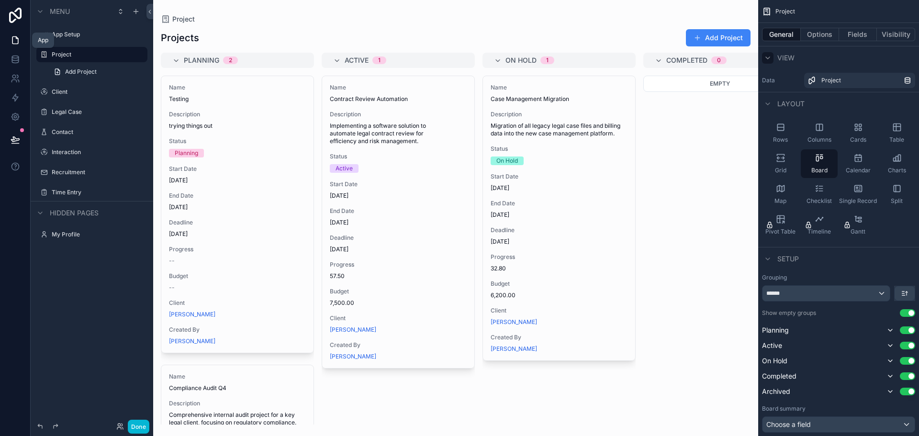
click at [16, 41] on icon at bounding box center [16, 40] width 10 height 10
click at [68, 39] on div "App Setup" at bounding box center [92, 34] width 80 height 11
click at [68, 35] on label "App Setup" at bounding box center [90, 35] width 77 height 8
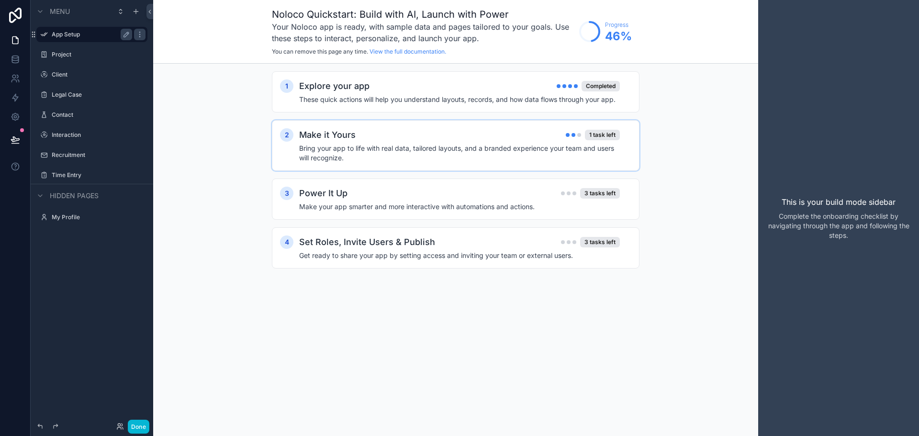
click at [513, 155] on h4 "Bring your app to life with real data, tailored layouts, and a branded experien…" at bounding box center [459, 153] width 321 height 19
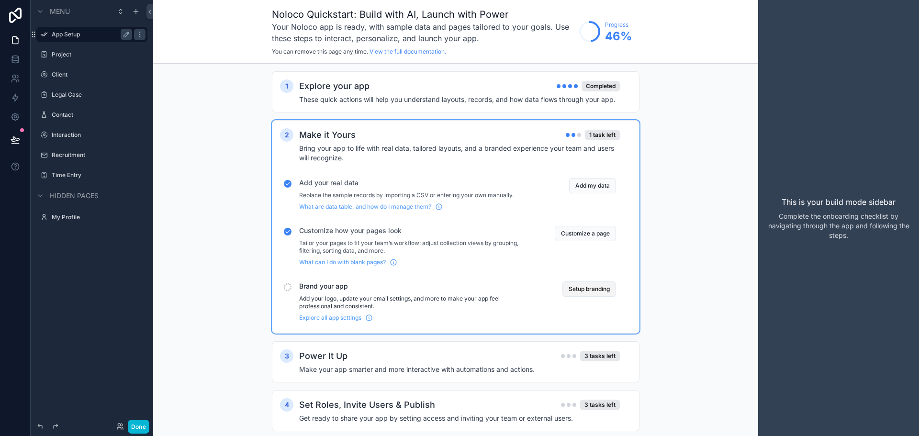
click at [585, 284] on button "Setup branding" at bounding box center [589, 288] width 54 height 15
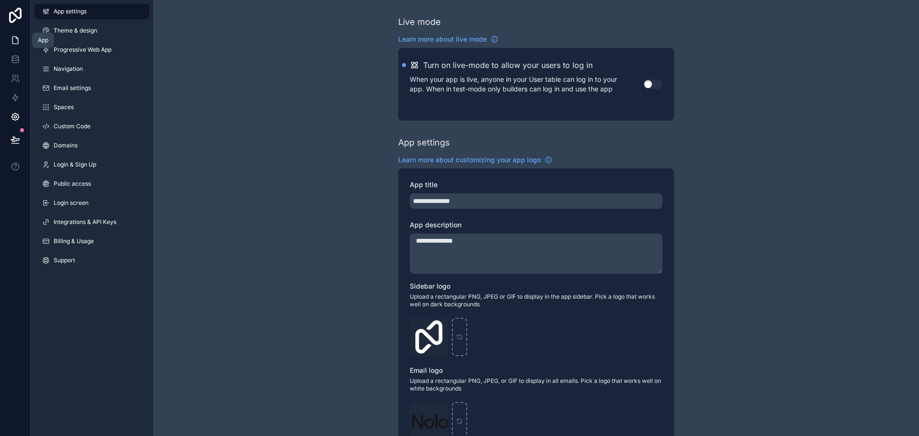
click at [9, 35] on link at bounding box center [15, 40] width 30 height 19
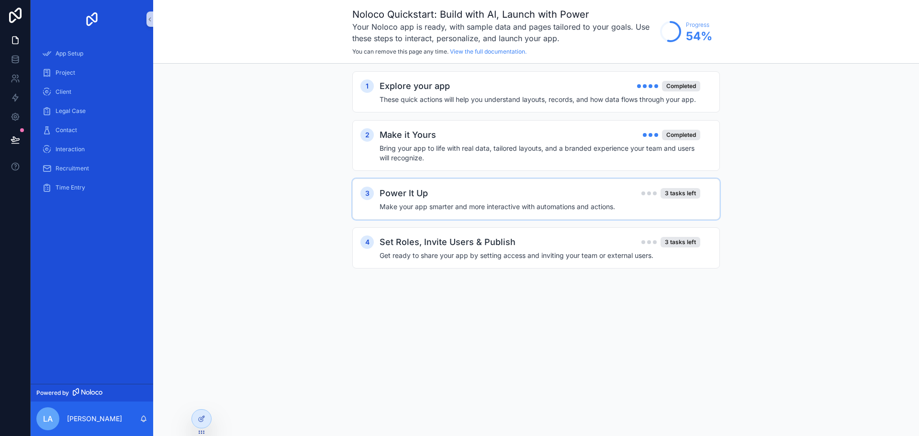
click at [466, 184] on div "3 Power It Up 3 tasks left Make your app smarter and more interactive with auto…" at bounding box center [535, 198] width 367 height 41
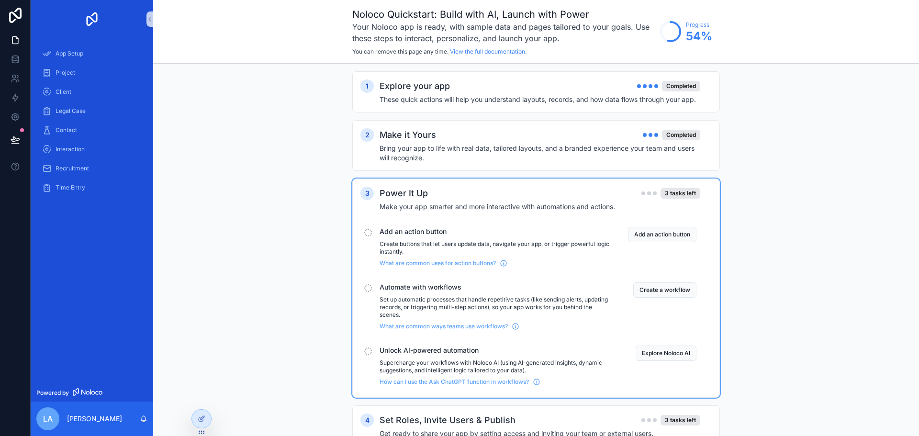
scroll to position [37, 0]
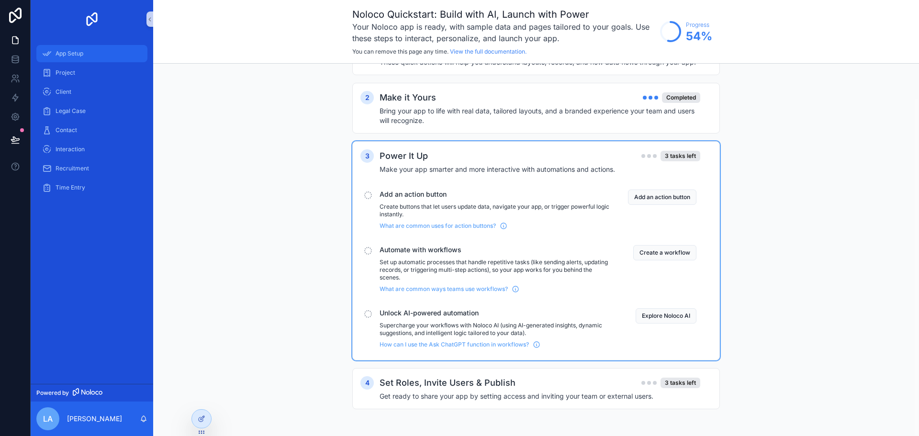
click at [63, 59] on div "App Setup" at bounding box center [92, 53] width 100 height 15
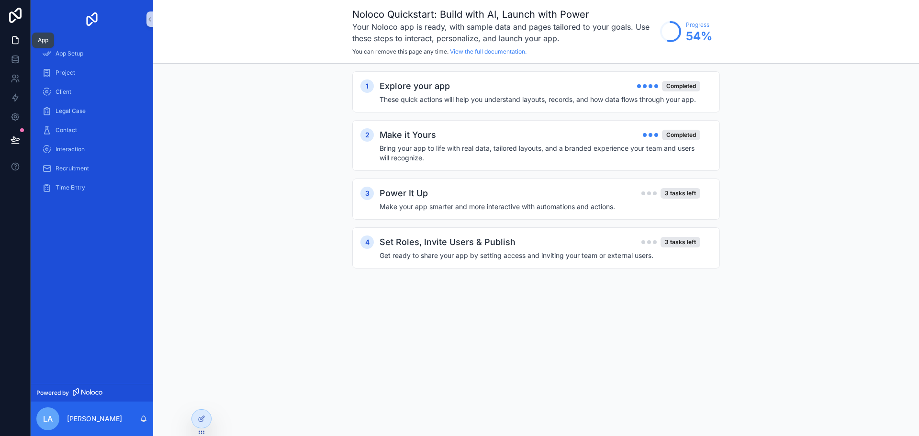
click at [20, 39] on icon at bounding box center [16, 40] width 10 height 10
click at [57, 66] on div "Project" at bounding box center [92, 72] width 100 height 15
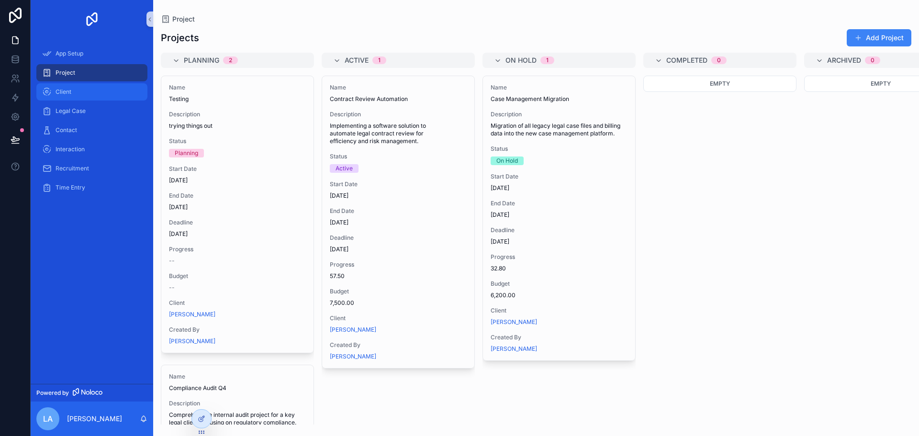
click at [72, 95] on div "Client" at bounding box center [92, 91] width 100 height 15
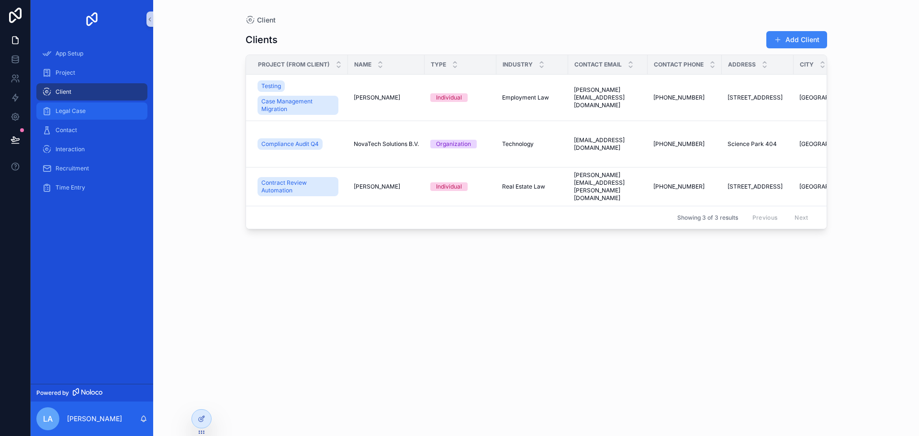
click at [72, 110] on span "Legal Case" at bounding box center [71, 111] width 30 height 8
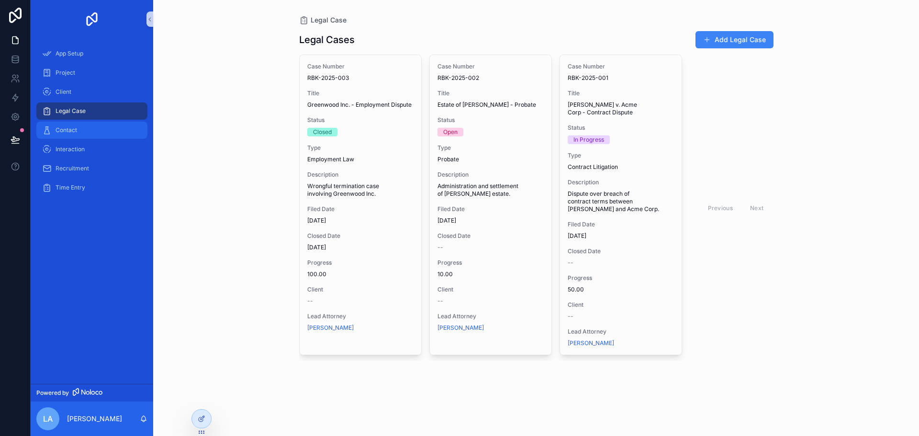
click at [71, 125] on div "Contact" at bounding box center [92, 129] width 100 height 15
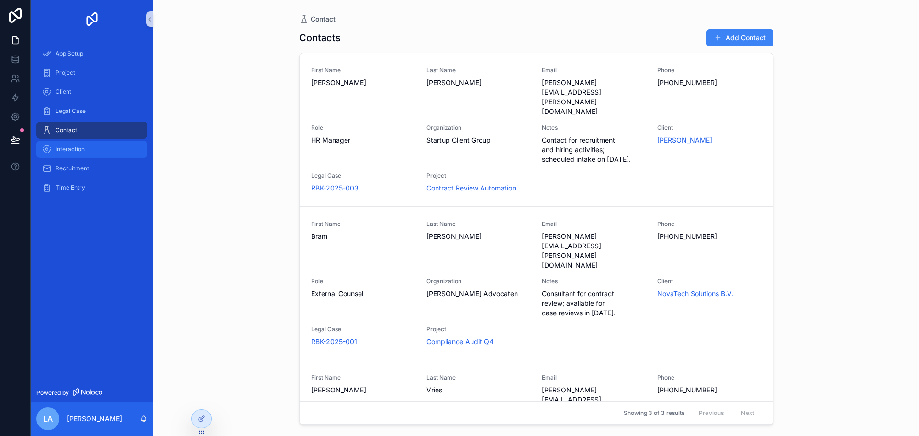
click at [71, 153] on div "Interaction" at bounding box center [92, 149] width 100 height 15
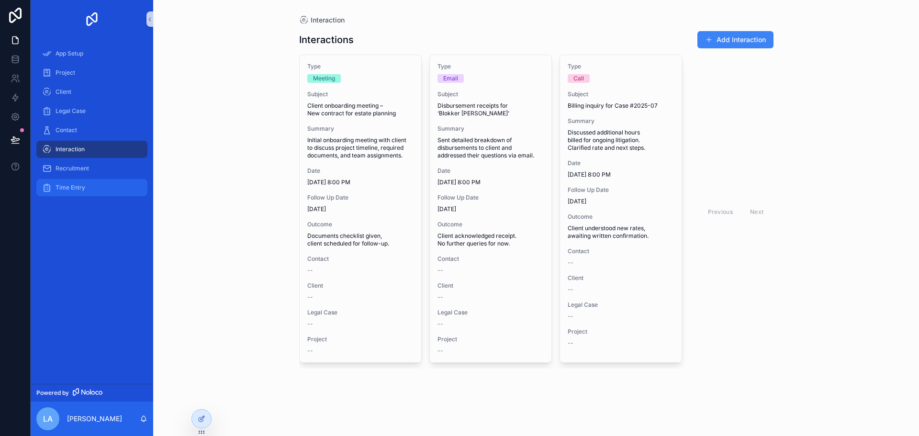
click at [66, 189] on span "Time Entry" at bounding box center [71, 188] width 30 height 8
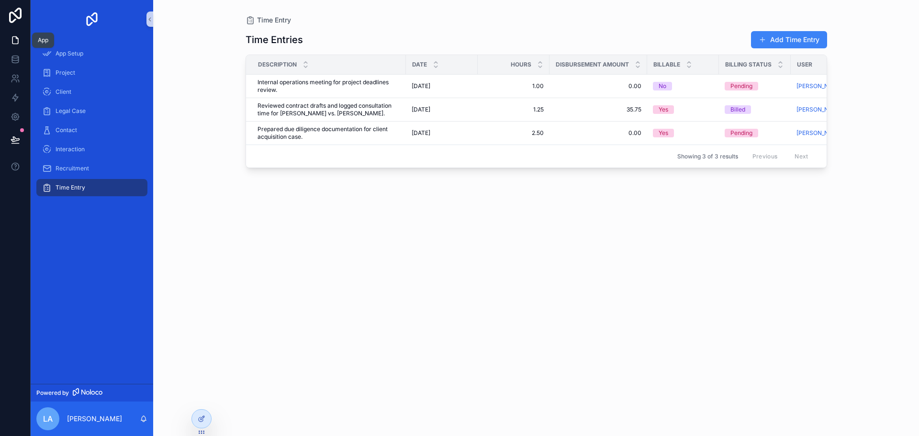
click at [18, 39] on icon at bounding box center [15, 40] width 6 height 7
click at [15, 57] on icon at bounding box center [16, 60] width 10 height 10
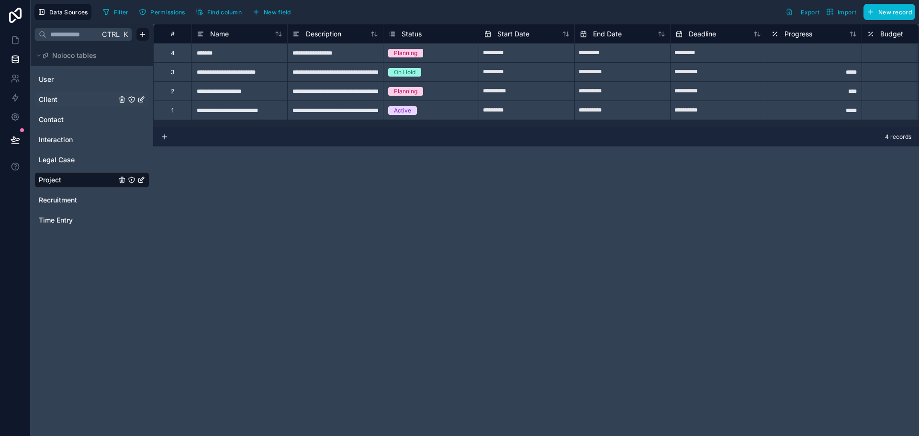
click at [54, 98] on span "Client" at bounding box center [48, 100] width 19 height 10
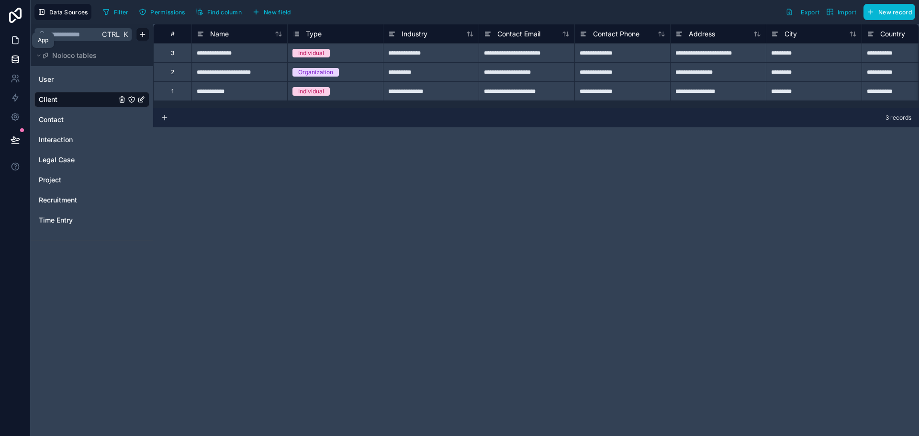
click at [16, 37] on icon at bounding box center [15, 40] width 6 height 7
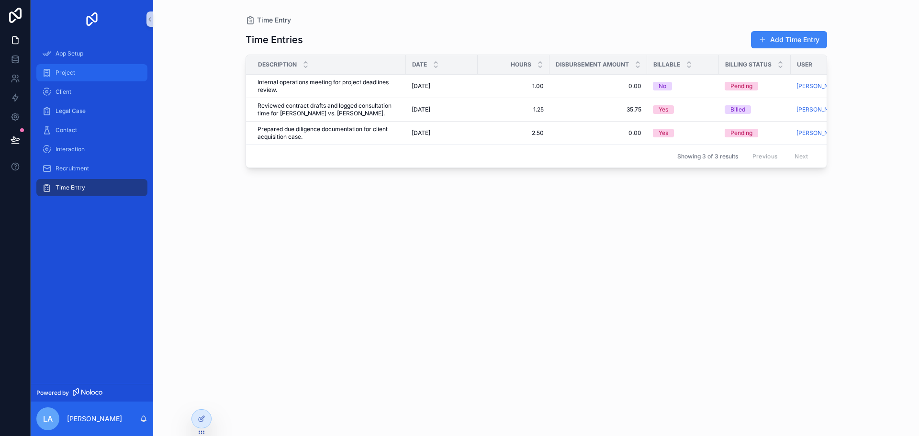
click at [68, 75] on span "Project" at bounding box center [66, 73] width 20 height 8
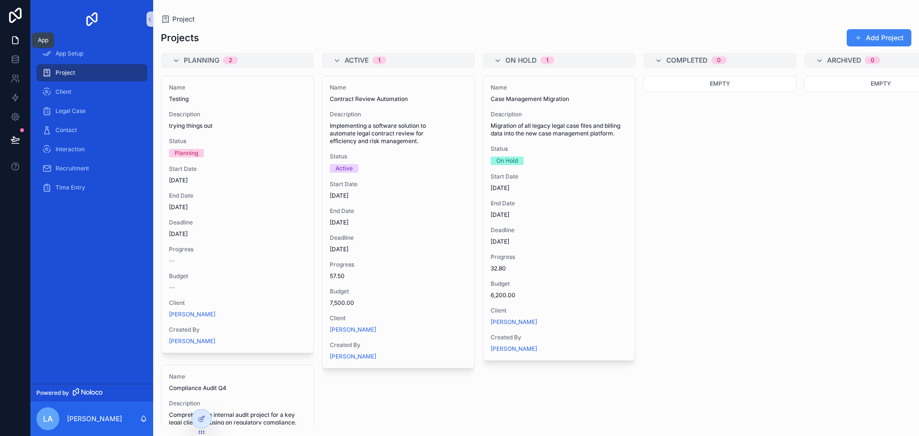
click at [16, 39] on icon at bounding box center [17, 38] width 2 height 2
click at [17, 133] on button at bounding box center [15, 139] width 21 height 27
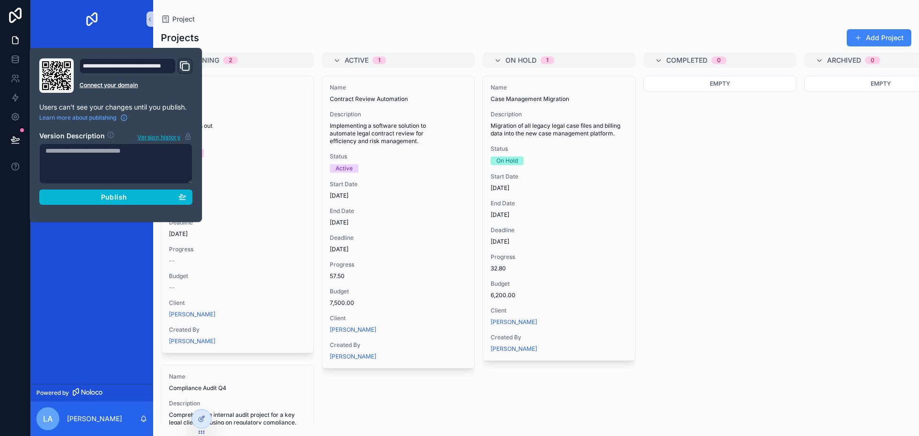
click at [752, 245] on div "Empty" at bounding box center [719, 250] width 153 height 349
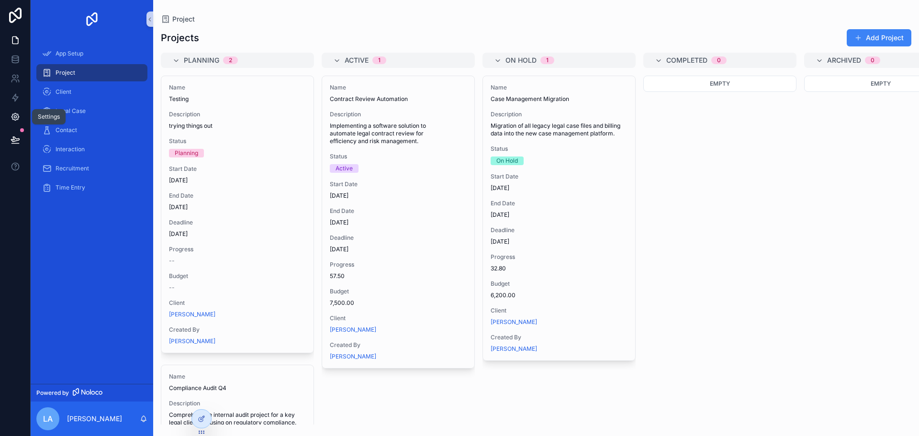
click at [13, 117] on icon at bounding box center [16, 117] width 10 height 10
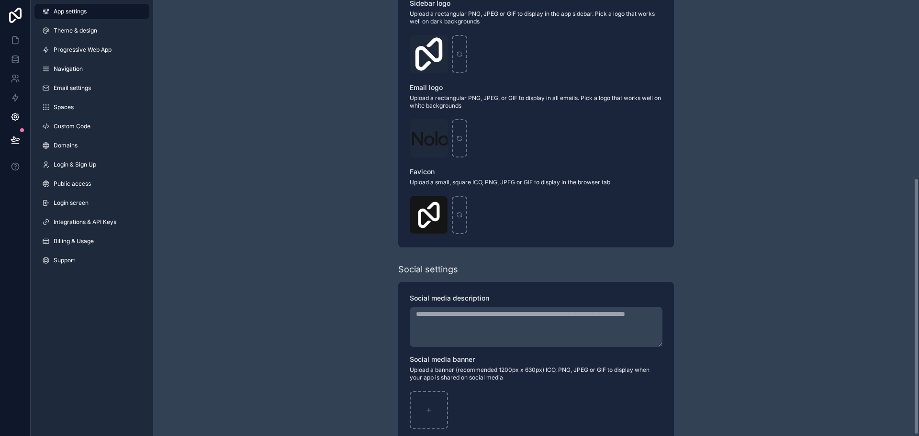
scroll to position [305, 0]
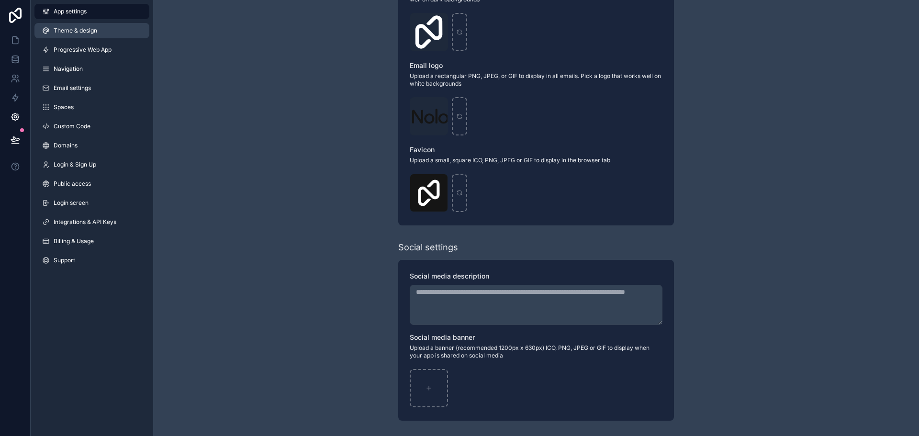
click at [100, 36] on link "Theme & design" at bounding box center [91, 30] width 115 height 15
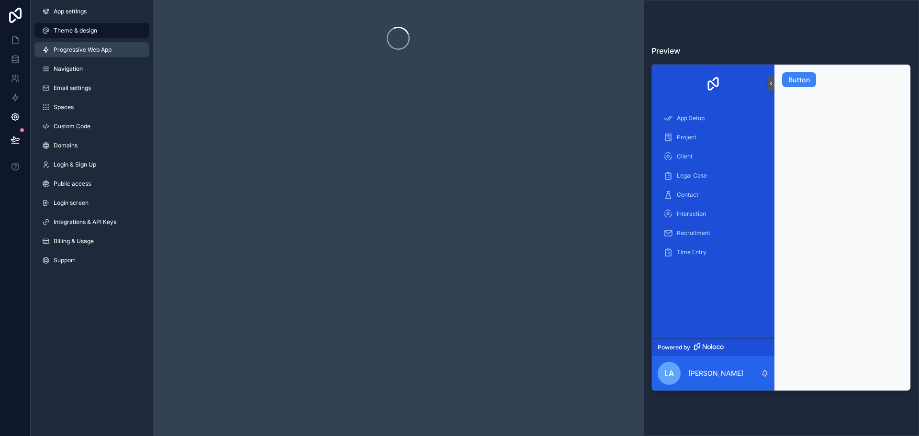
click at [77, 49] on span "Progressive Web App" at bounding box center [83, 50] width 58 height 8
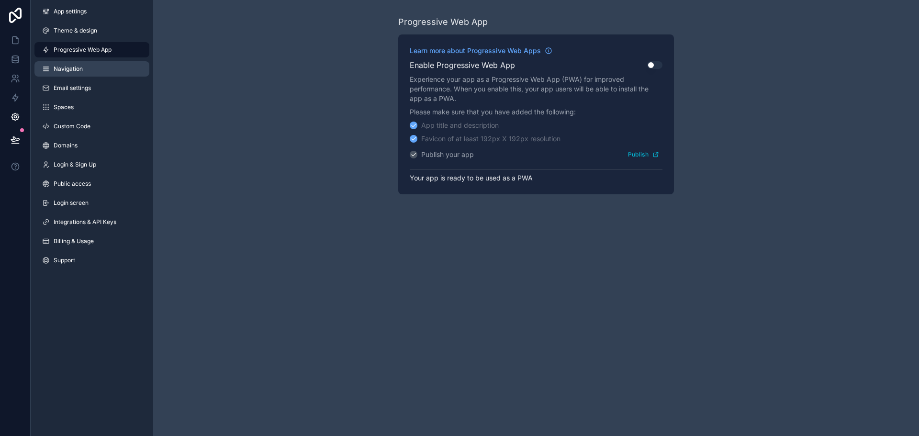
click at [67, 71] on span "Navigation" at bounding box center [68, 69] width 29 height 8
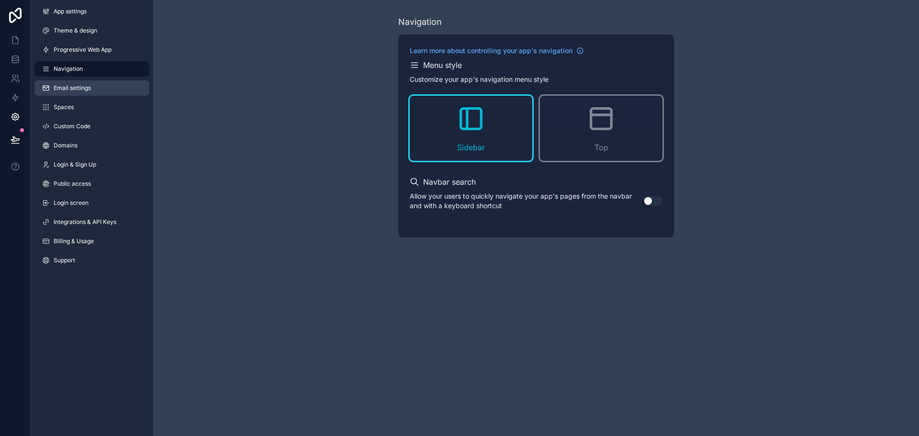
click at [67, 81] on link "Email settings" at bounding box center [91, 87] width 115 height 15
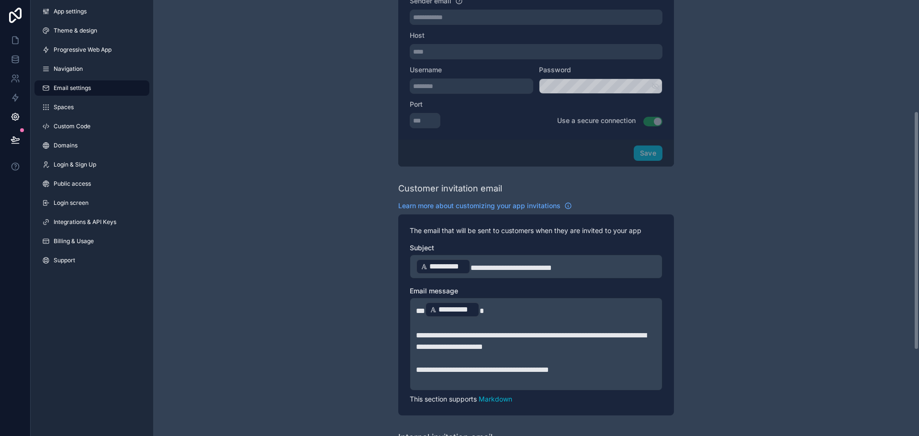
scroll to position [239, 0]
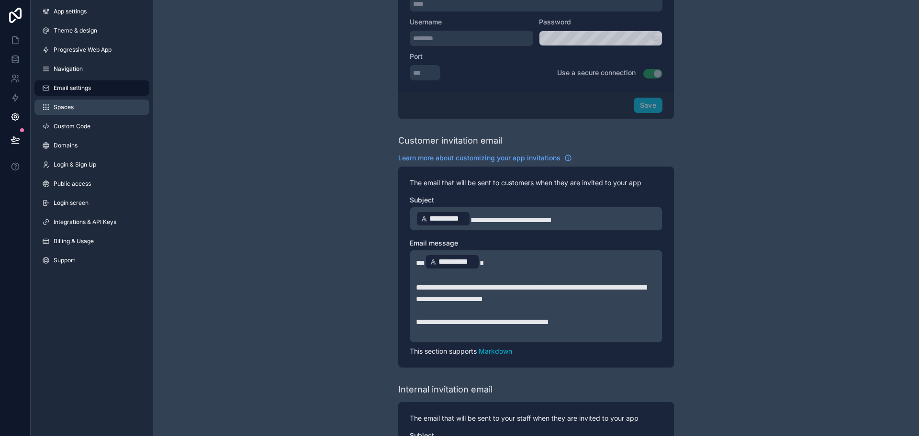
click at [104, 108] on link "Spaces" at bounding box center [91, 107] width 115 height 15
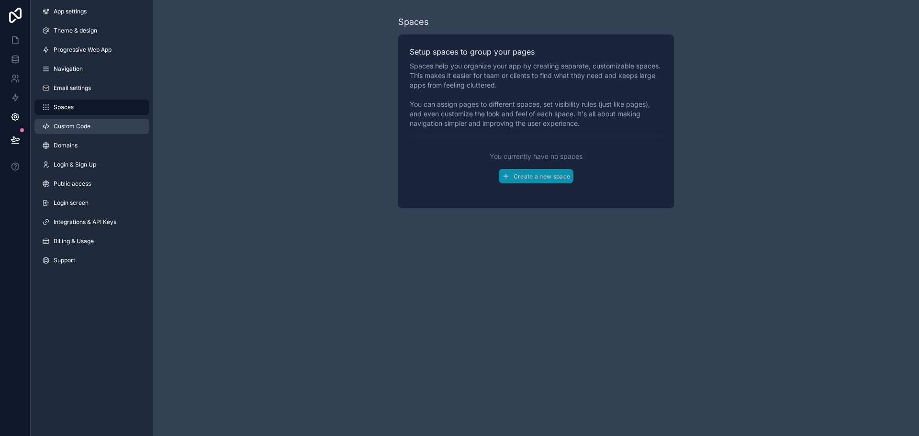
click at [98, 126] on link "Custom Code" at bounding box center [91, 126] width 115 height 15
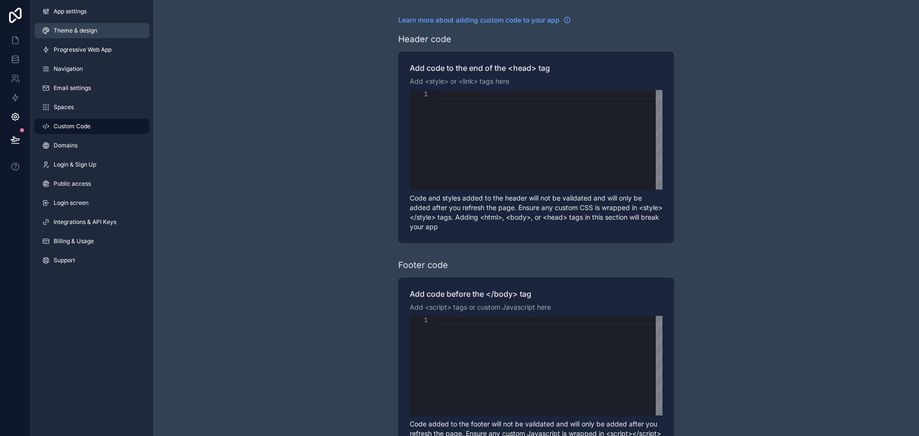
click at [70, 24] on link "Theme & design" at bounding box center [91, 30] width 115 height 15
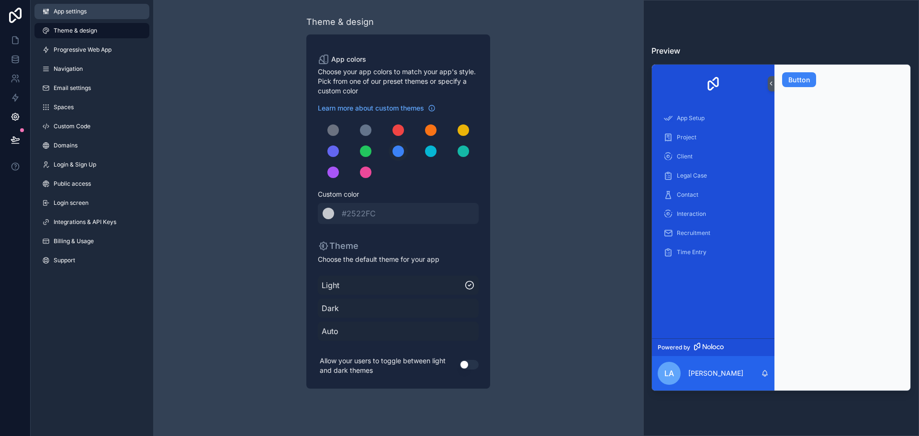
click at [58, 14] on span "App settings" at bounding box center [70, 12] width 33 height 8
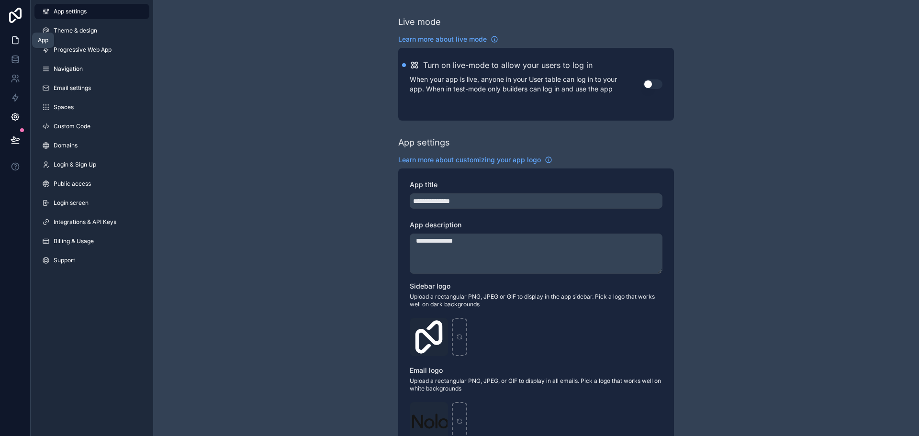
click at [11, 39] on icon at bounding box center [16, 40] width 10 height 10
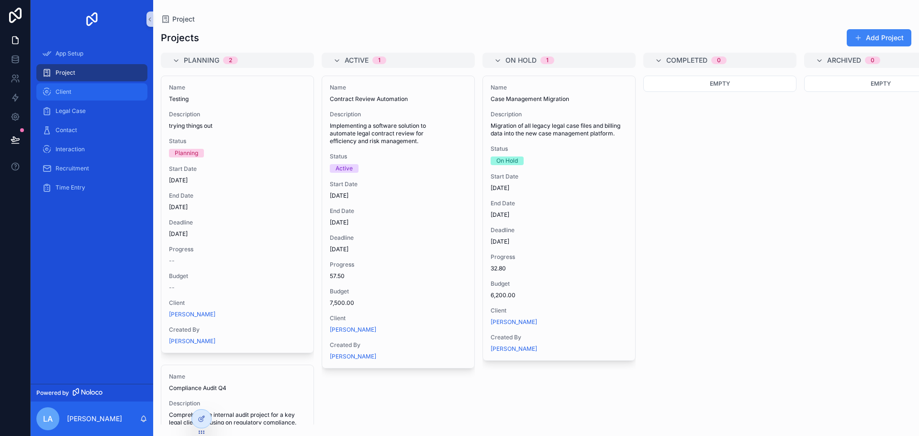
click at [57, 93] on span "Client" at bounding box center [64, 92] width 16 height 8
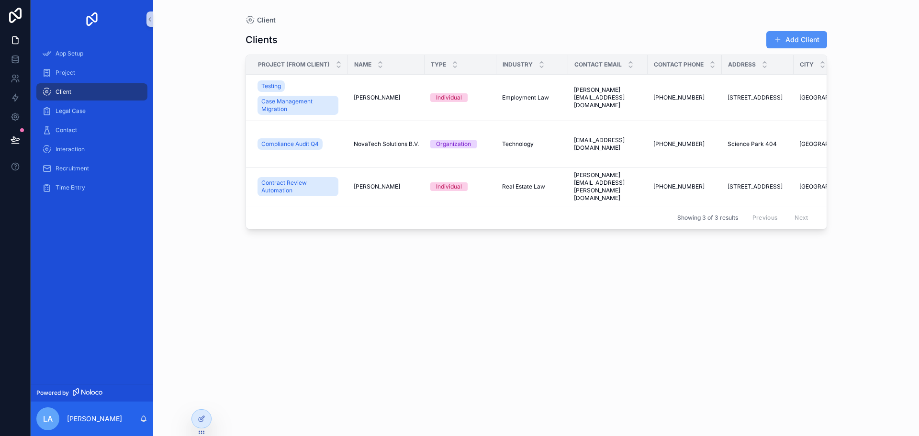
click at [788, 39] on button "Add Client" at bounding box center [796, 39] width 61 height 17
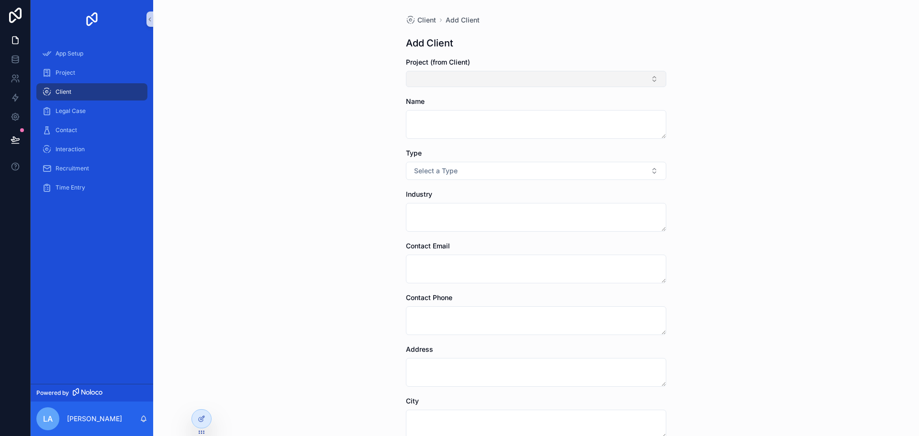
click at [486, 75] on button "Select Button" at bounding box center [536, 79] width 260 height 16
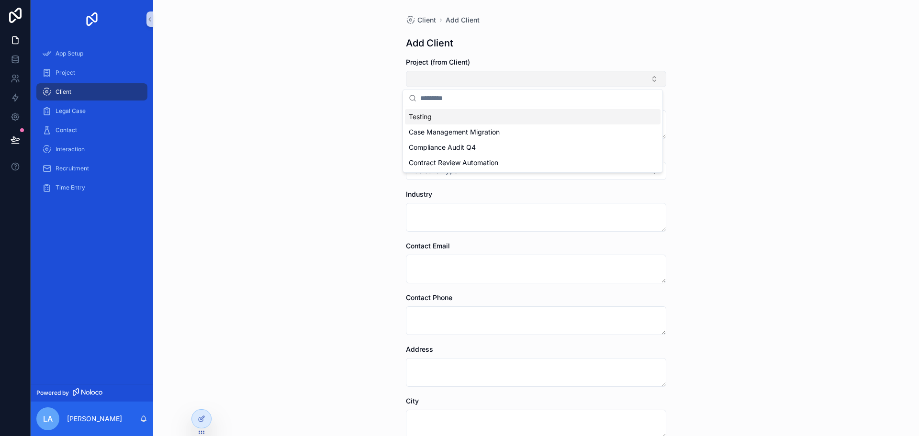
click at [486, 75] on button "Select Button" at bounding box center [536, 79] width 260 height 16
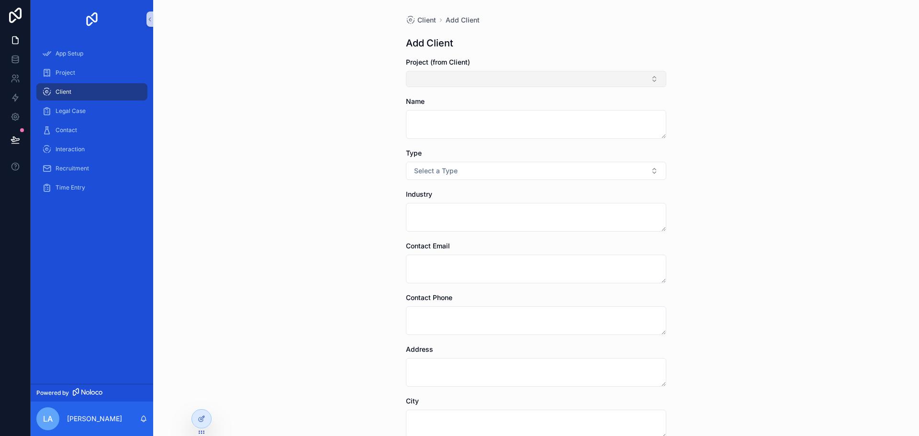
click at [486, 75] on button "Select Button" at bounding box center [536, 79] width 260 height 16
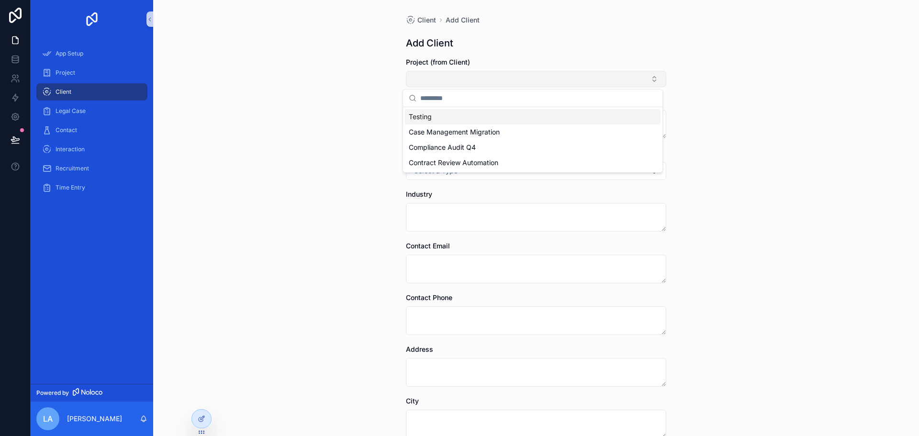
click at [486, 75] on button "Select Button" at bounding box center [536, 79] width 260 height 16
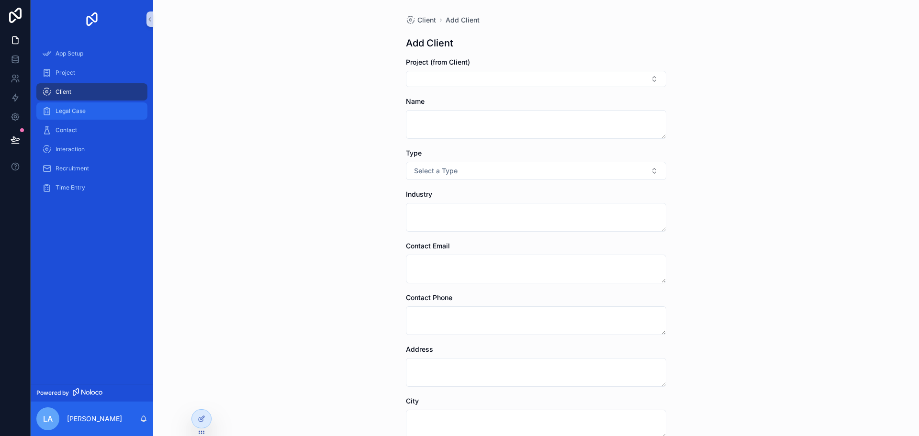
click at [83, 113] on span "Legal Case" at bounding box center [71, 111] width 30 height 8
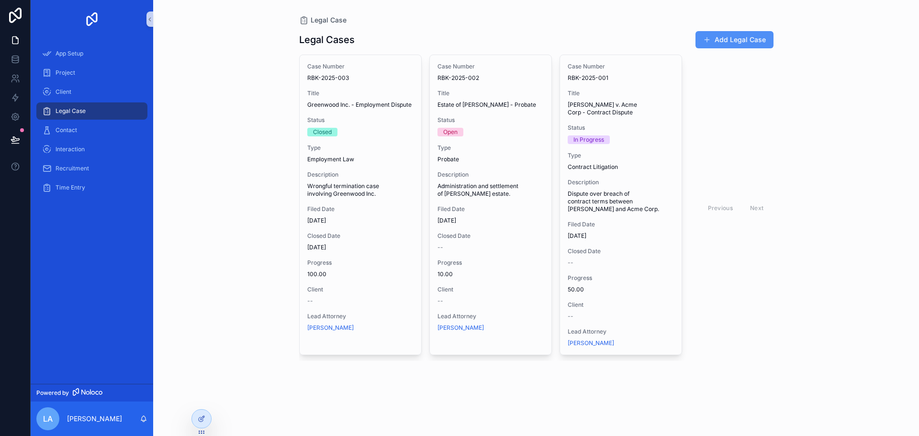
click at [716, 41] on button "Add Legal Case" at bounding box center [734, 39] width 78 height 17
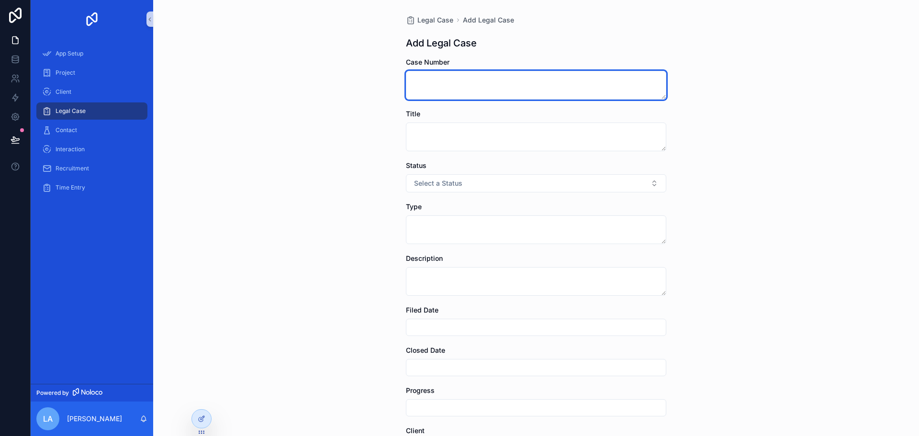
click at [439, 87] on textarea "scrollable content" at bounding box center [536, 85] width 260 height 29
type textarea "****"
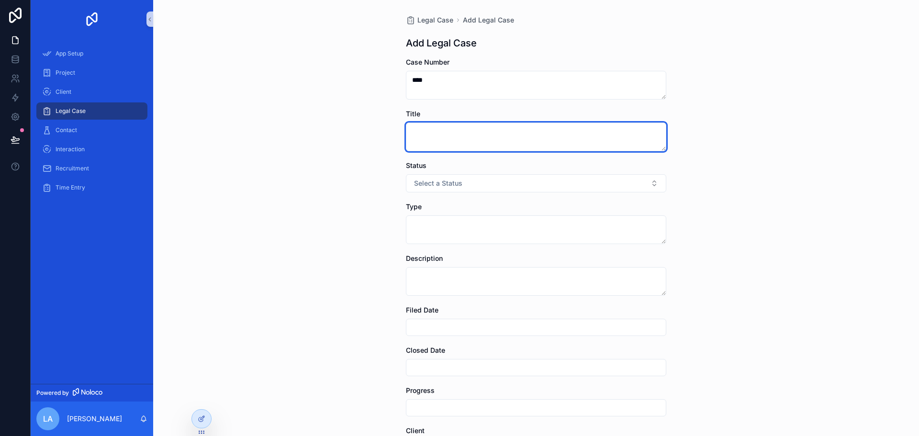
click at [437, 133] on textarea "scrollable content" at bounding box center [536, 136] width 260 height 29
type textarea "**********"
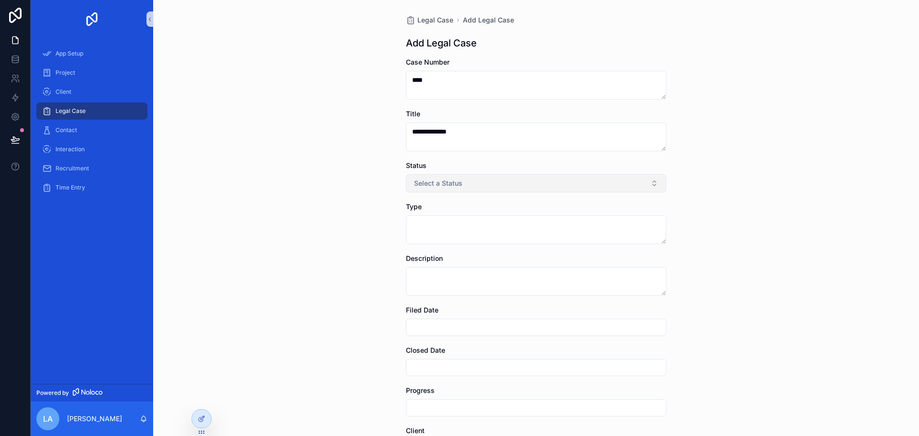
click at [457, 187] on span "Select a Status" at bounding box center [438, 183] width 48 height 10
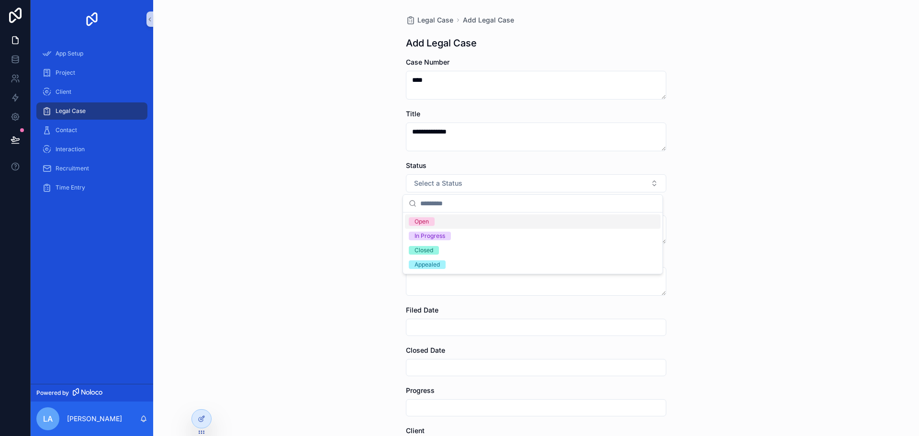
click at [431, 224] on span "Open" at bounding box center [422, 221] width 26 height 9
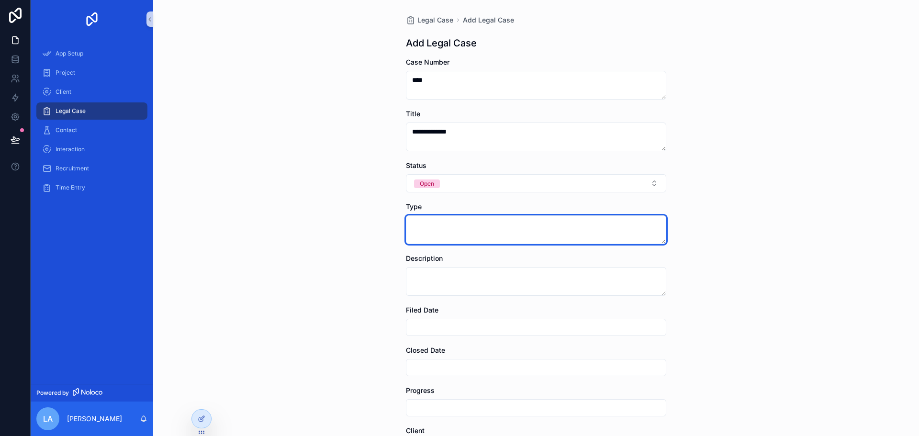
click at [431, 224] on textarea "scrollable content" at bounding box center [536, 229] width 260 height 29
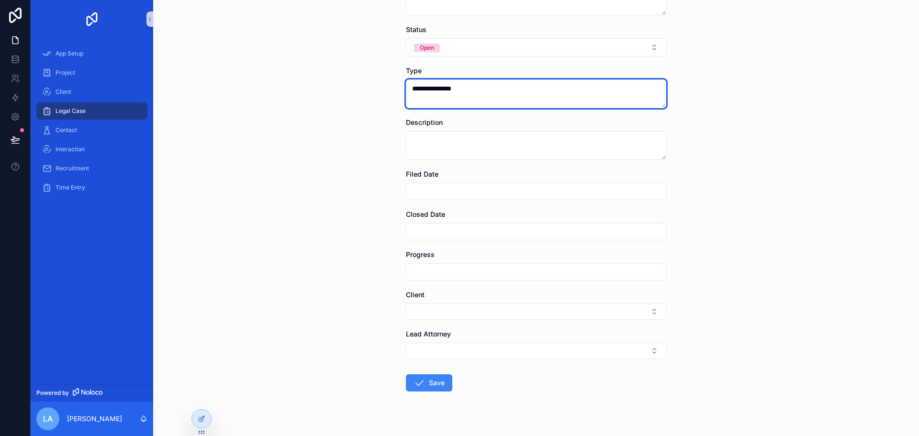
scroll to position [144, 0]
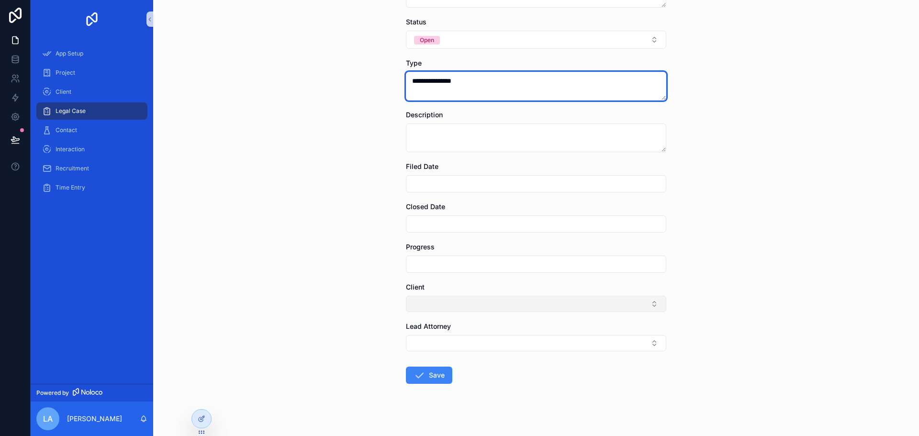
type textarea "**********"
click at [445, 306] on button "Select Button" at bounding box center [536, 304] width 260 height 16
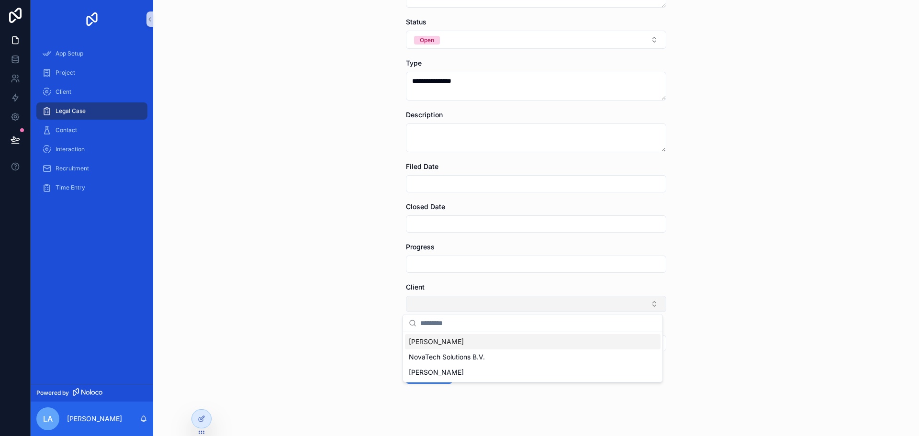
click at [444, 308] on button "Select Button" at bounding box center [536, 304] width 260 height 16
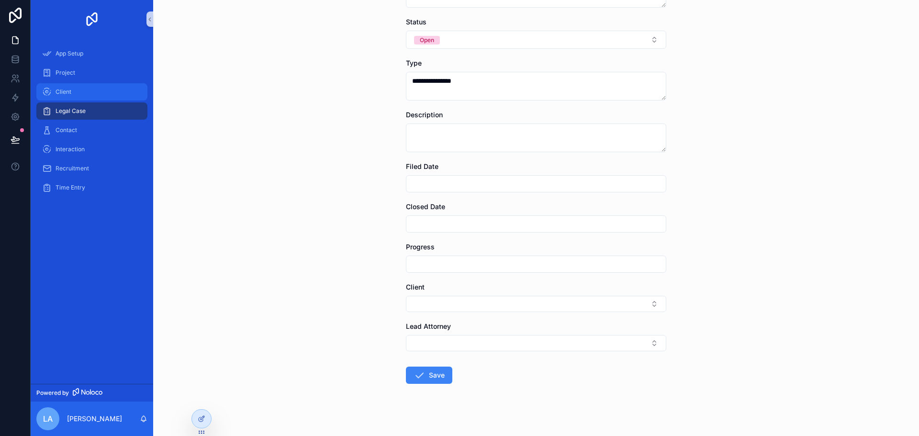
click at [64, 97] on div "Client" at bounding box center [92, 91] width 100 height 15
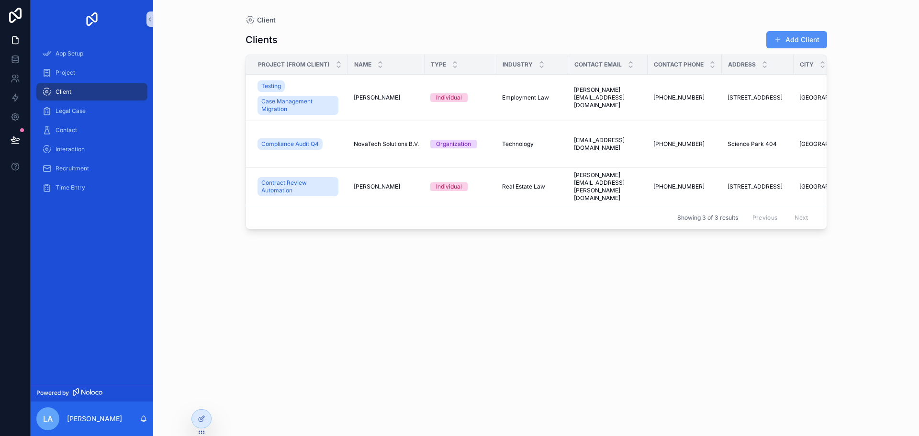
click at [776, 44] on button "Add Client" at bounding box center [796, 39] width 61 height 17
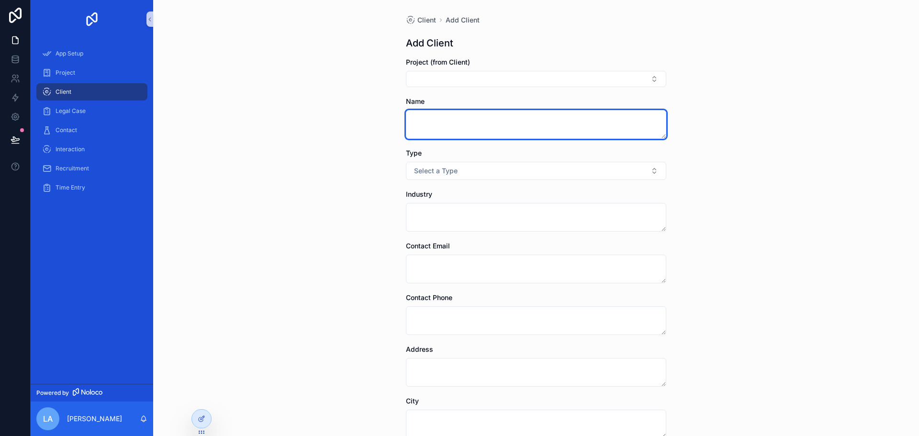
click at [480, 131] on textarea "scrollable content" at bounding box center [536, 124] width 260 height 29
type textarea "**********"
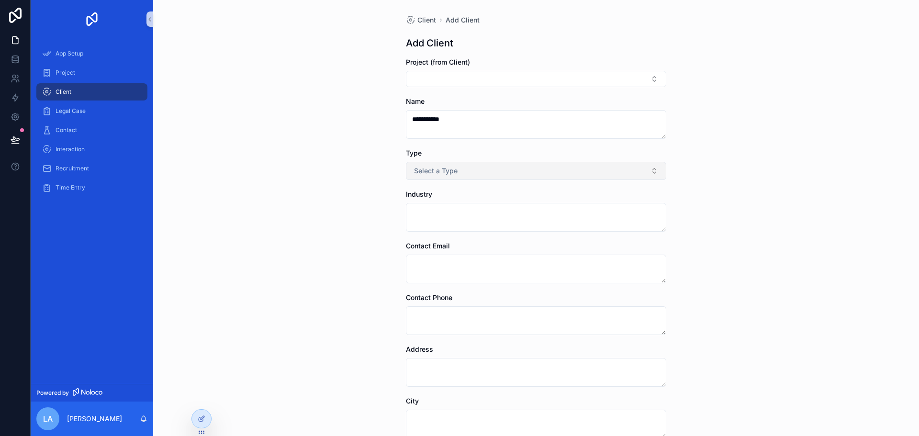
click at [654, 169] on button "Select a Type" at bounding box center [536, 171] width 260 height 18
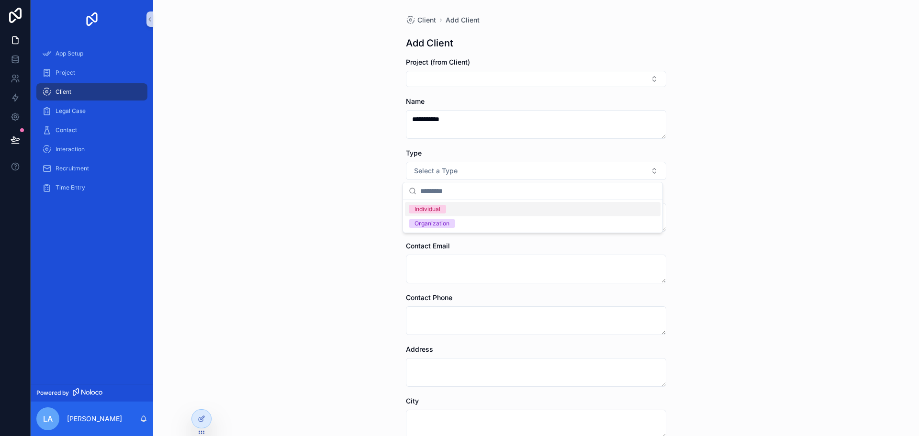
click at [445, 208] on span "Individual" at bounding box center [427, 209] width 37 height 9
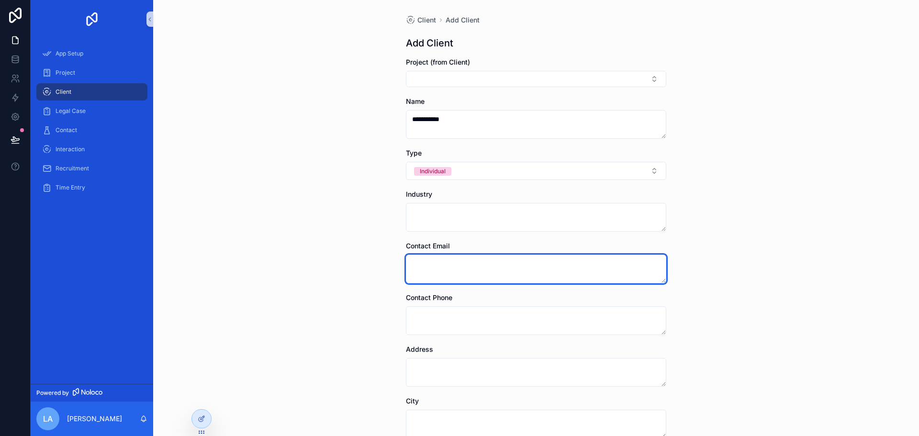
click at [446, 266] on textarea "scrollable content" at bounding box center [536, 269] width 260 height 29
type textarea "**********"
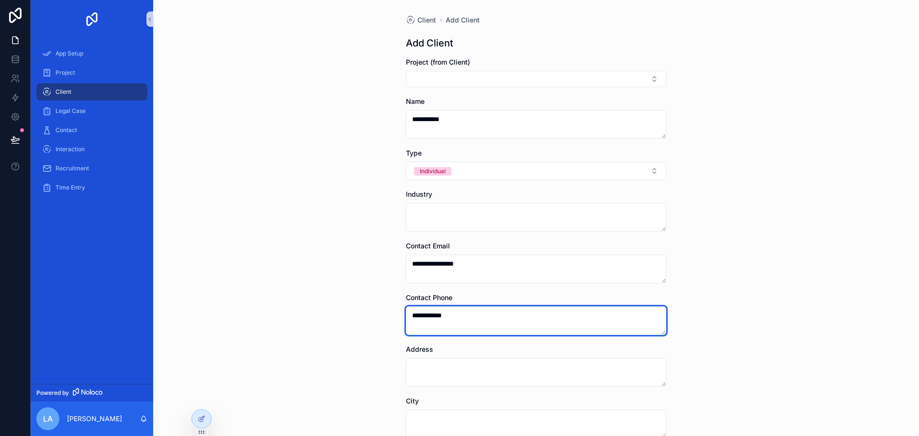
type textarea "**********"
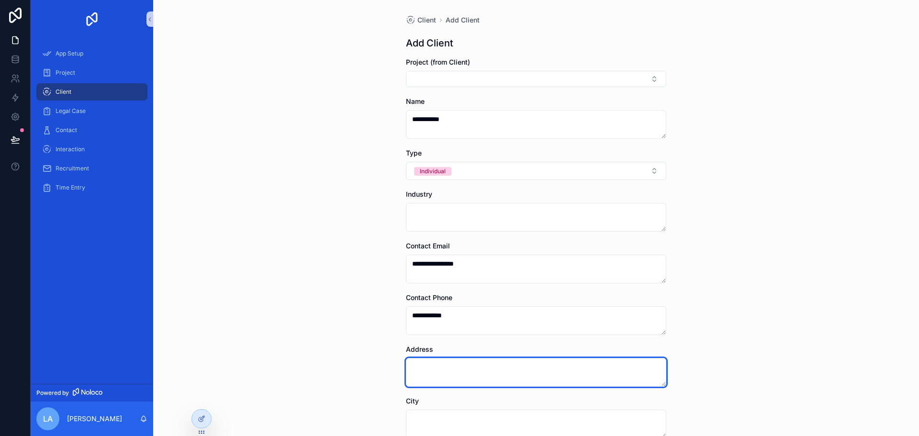
click at [517, 377] on textarea "scrollable content" at bounding box center [536, 372] width 260 height 29
type textarea "**********"
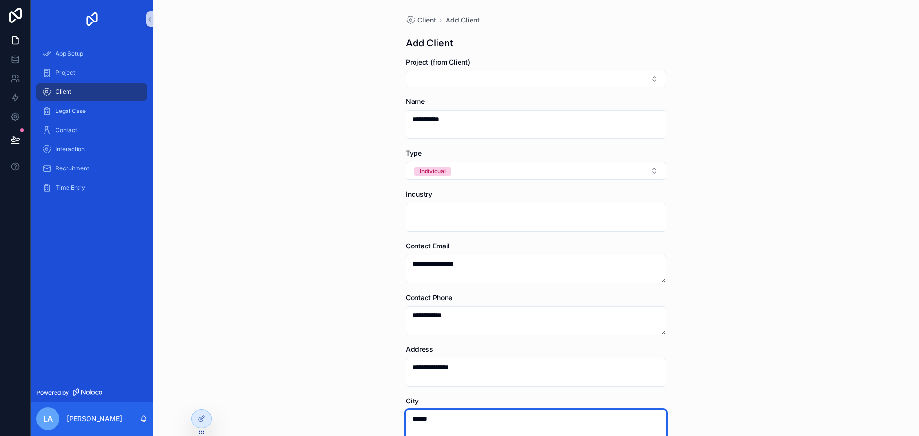
type textarea "******"
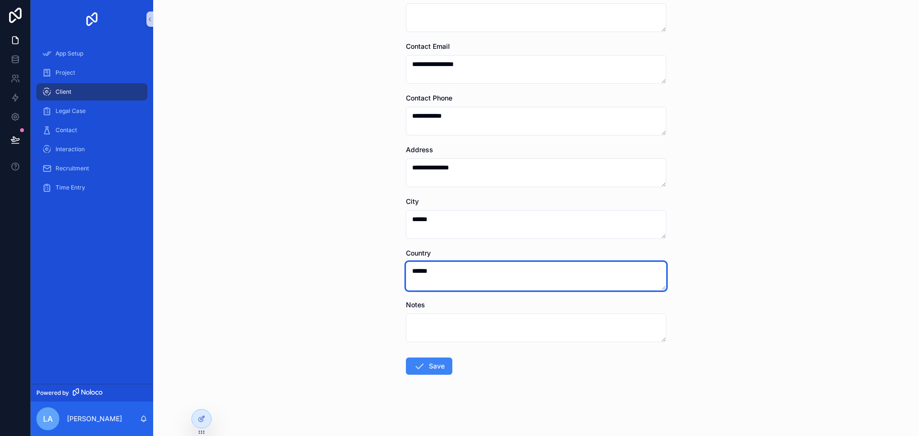
type textarea "******"
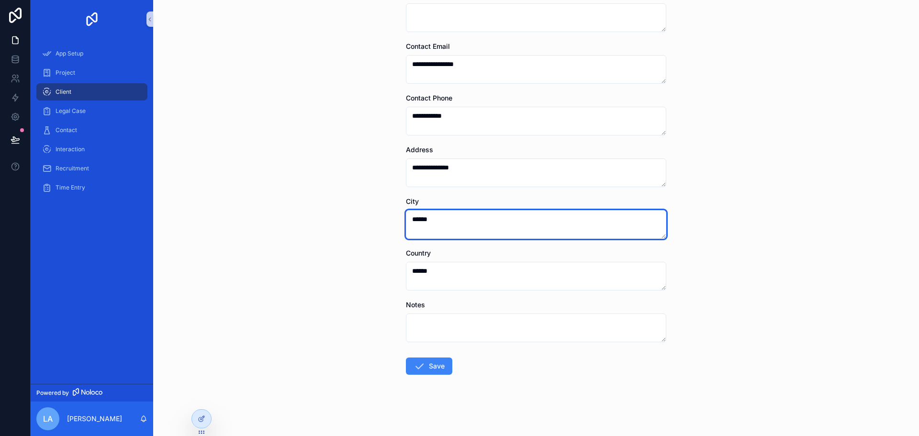
click at [446, 212] on textarea "******" at bounding box center [536, 224] width 260 height 29
type textarea "**********"
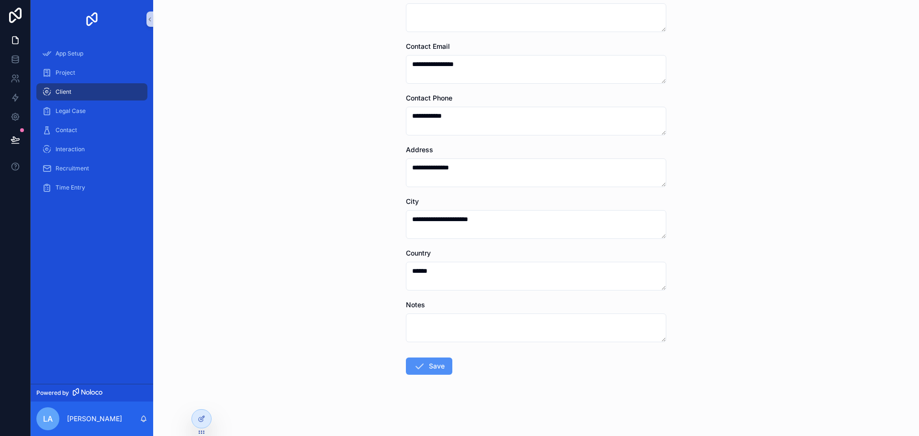
click at [442, 364] on button "Save" at bounding box center [429, 365] width 46 height 17
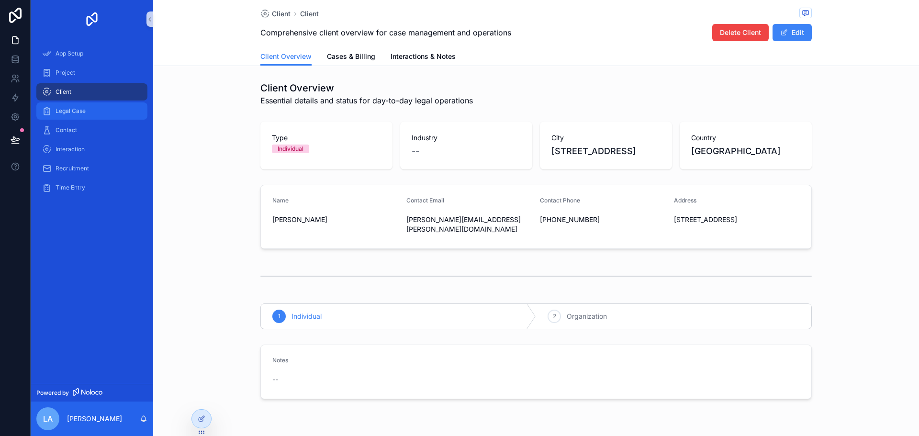
click at [83, 110] on span "Legal Case" at bounding box center [71, 111] width 30 height 8
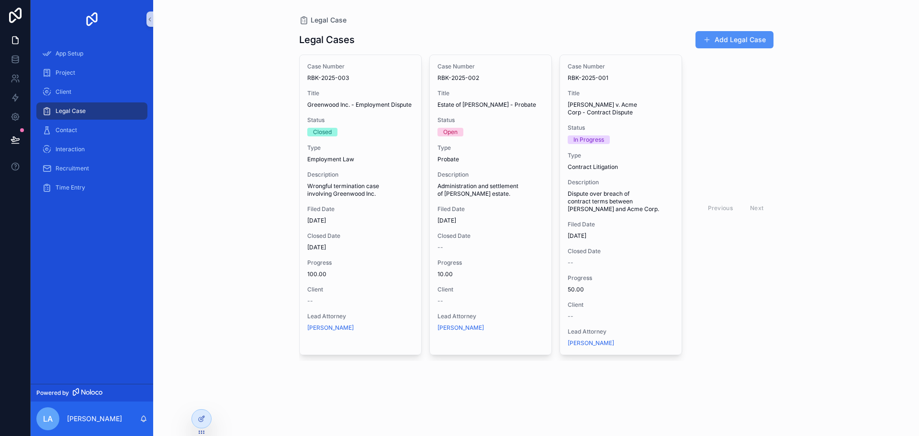
click at [717, 43] on button "Add Legal Case" at bounding box center [734, 39] width 78 height 17
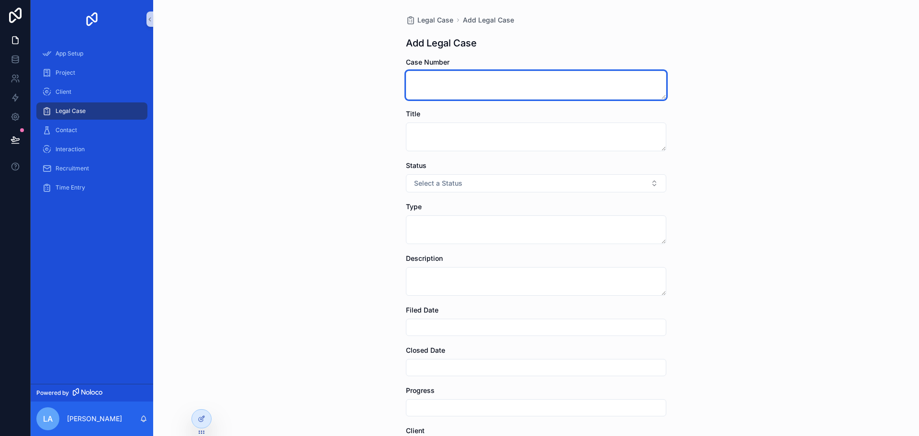
click at [528, 86] on textarea "scrollable content" at bounding box center [536, 85] width 260 height 29
type textarea "****"
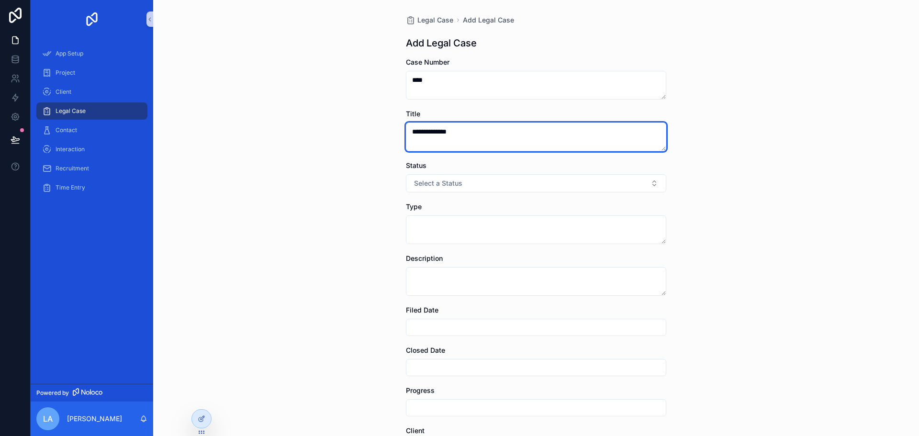
type textarea "**********"
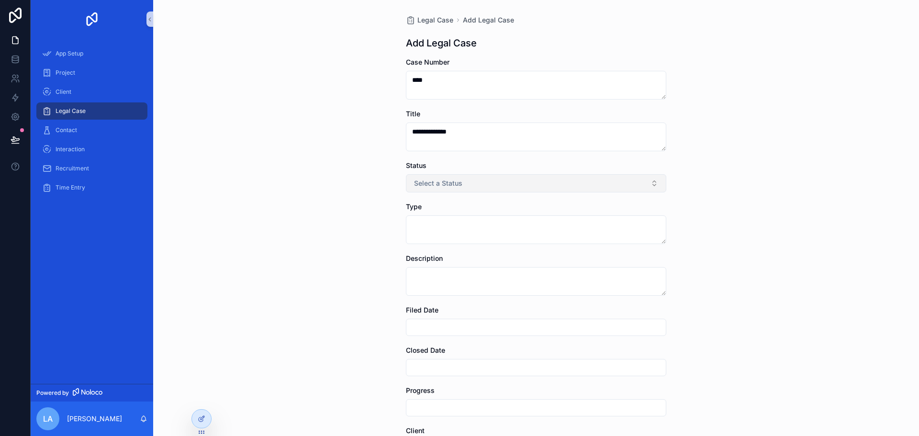
click at [511, 186] on button "Select a Status" at bounding box center [536, 183] width 260 height 18
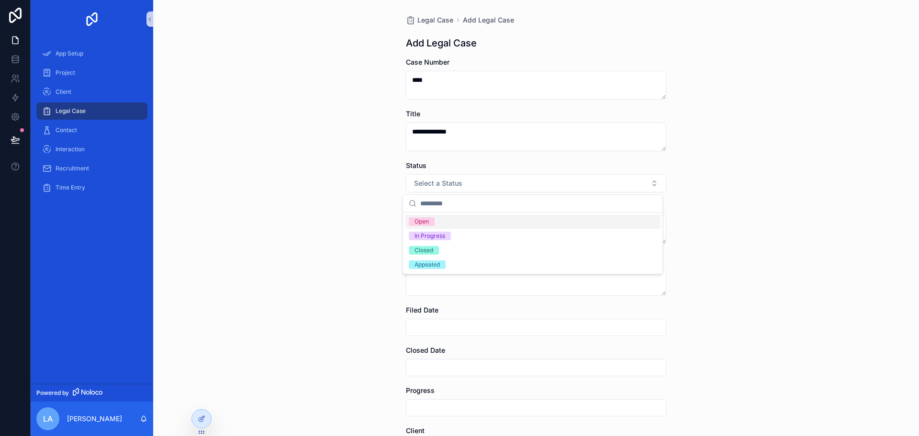
click at [456, 224] on div "Open" at bounding box center [532, 221] width 255 height 14
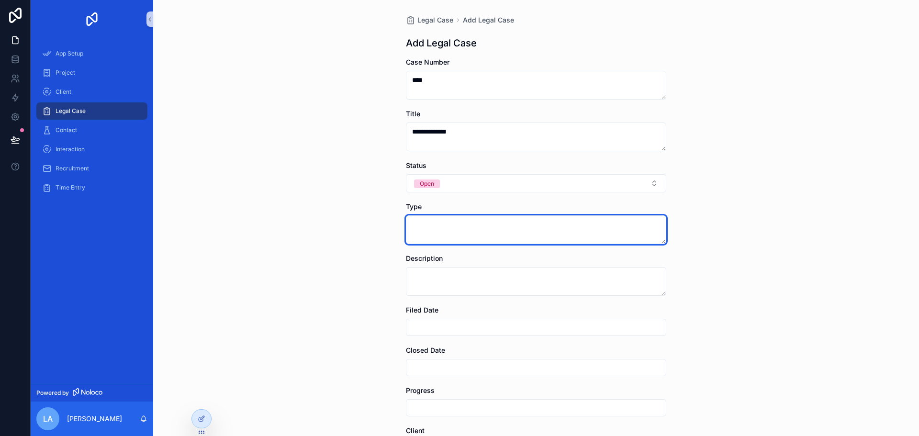
click at [456, 224] on textarea "scrollable content" at bounding box center [536, 229] width 260 height 29
type textarea "**********"
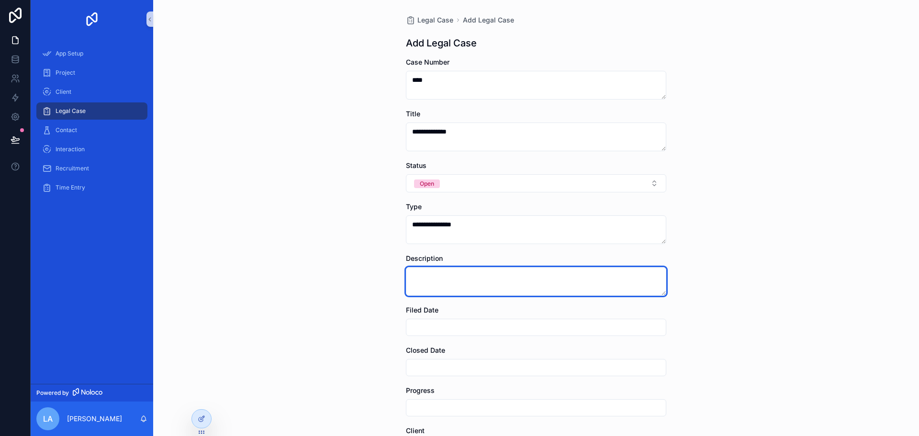
click at [452, 288] on textarea "scrollable content" at bounding box center [536, 281] width 260 height 29
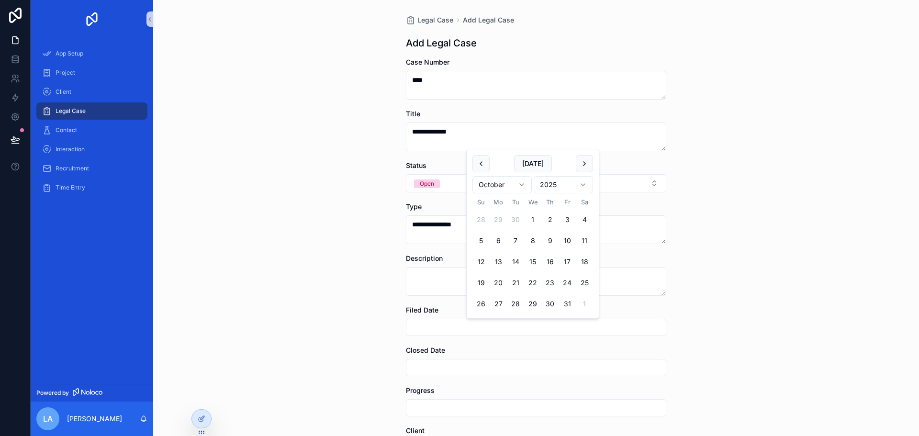
click at [444, 323] on input "scrollable content" at bounding box center [535, 327] width 259 height 13
click at [548, 221] on button "2" at bounding box center [549, 219] width 17 height 17
type input "*********"
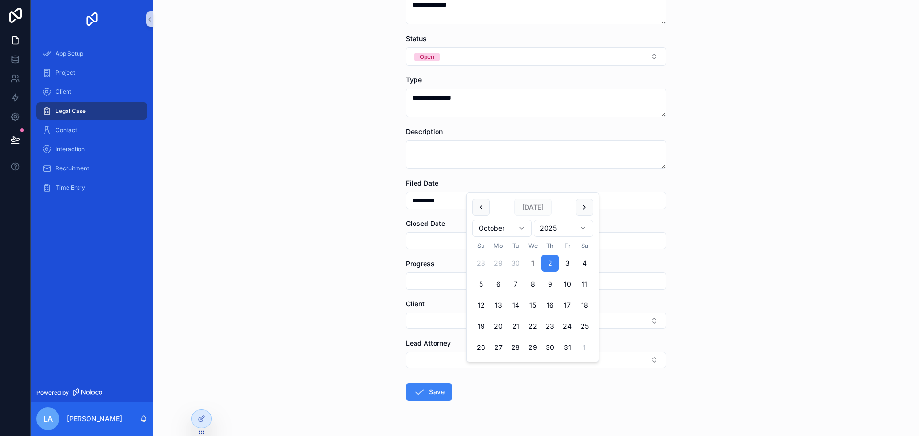
scroll to position [144, 0]
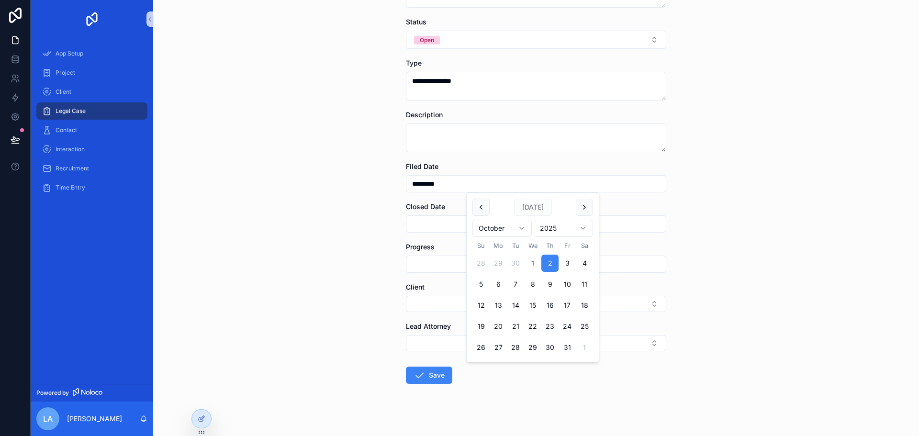
click at [423, 315] on form "**********" at bounding box center [536, 179] width 260 height 531
click at [421, 307] on button "Select Button" at bounding box center [536, 304] width 260 height 16
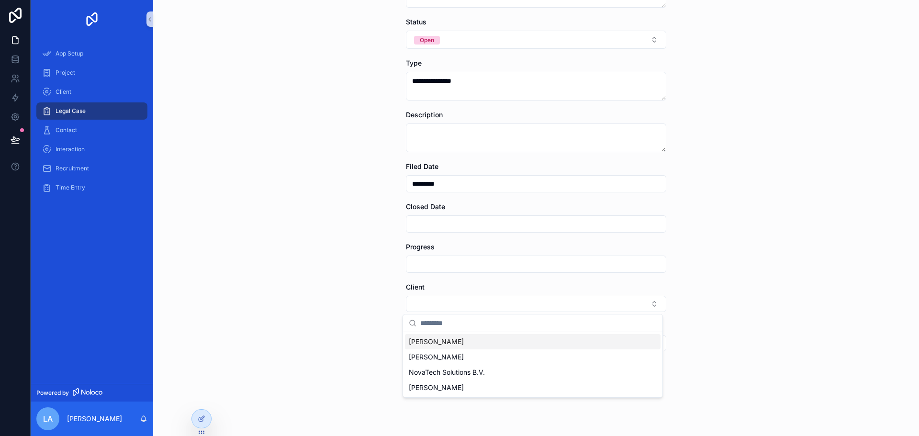
click at [422, 341] on span "[PERSON_NAME]" at bounding box center [436, 342] width 55 height 10
click at [428, 344] on button "Select Button" at bounding box center [536, 345] width 260 height 16
click at [385, 330] on div "**********" at bounding box center [536, 218] width 766 height 436
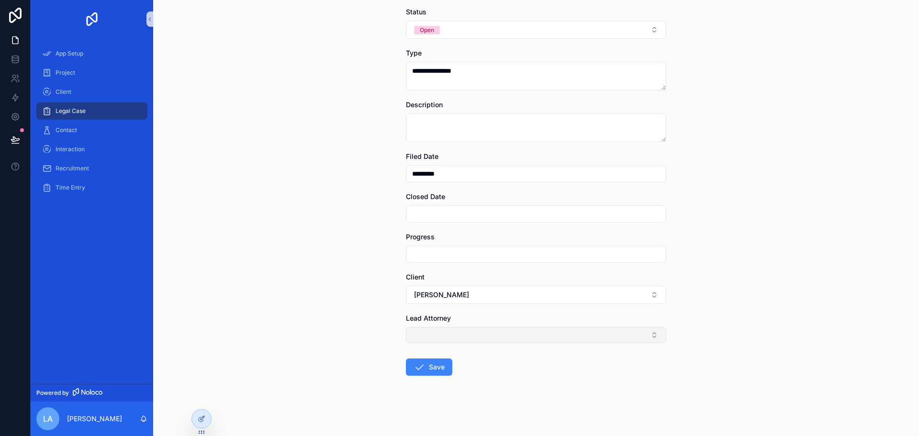
scroll to position [155, 0]
click at [421, 372] on span "scrollable content" at bounding box center [418, 365] width 11 height 11
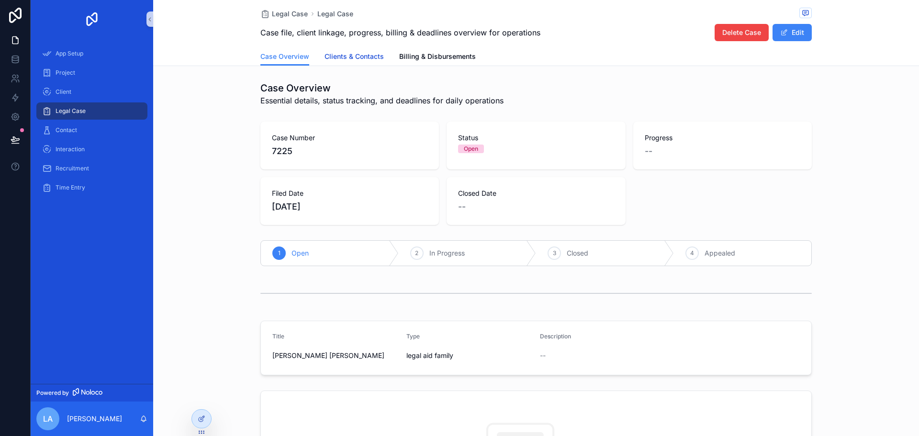
click at [358, 57] on span "Clients & Contacts" at bounding box center [353, 57] width 59 height 10
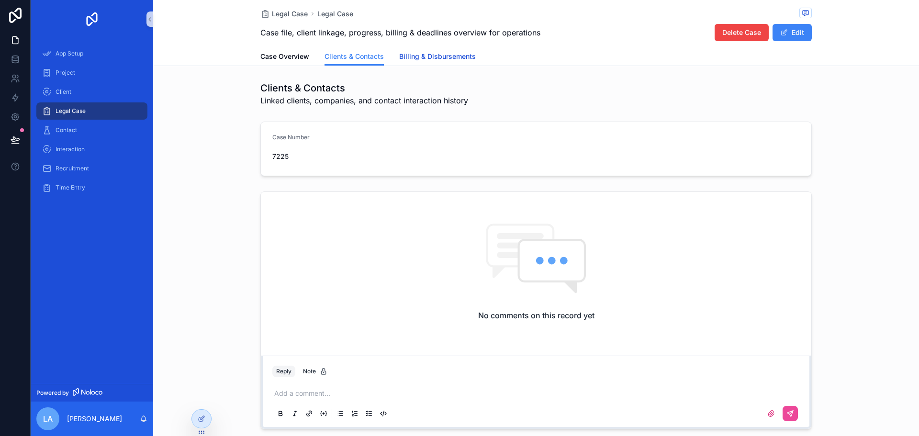
click at [441, 54] on span "Billing & Disbursements" at bounding box center [437, 57] width 77 height 10
click at [278, 62] on link "Case Overview" at bounding box center [284, 57] width 49 height 19
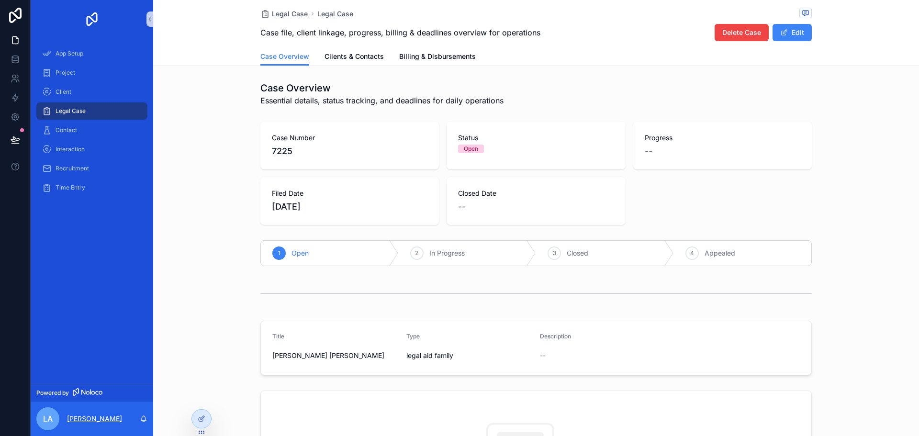
click at [71, 419] on p "[PERSON_NAME]" at bounding box center [94, 419] width 55 height 10
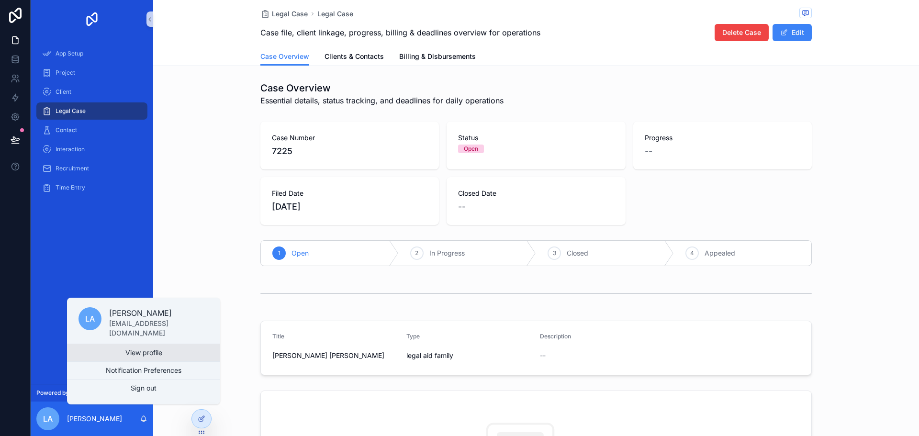
click at [164, 349] on link "View profile" at bounding box center [143, 352] width 153 height 17
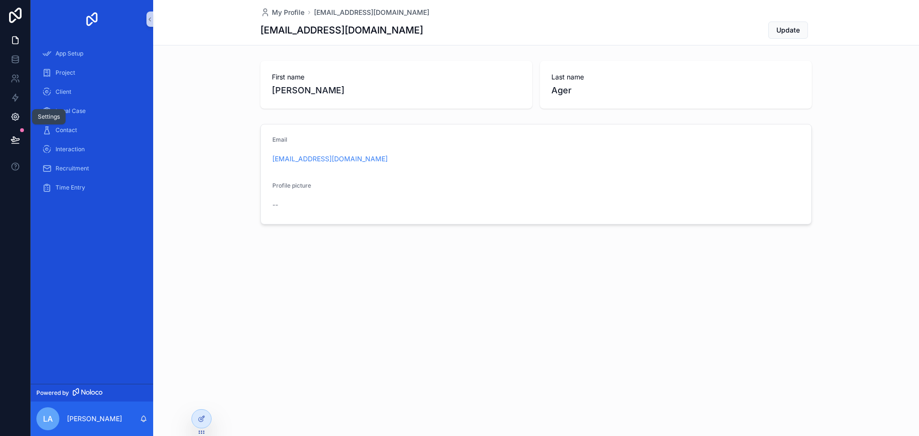
click at [18, 117] on icon at bounding box center [14, 116] width 7 height 7
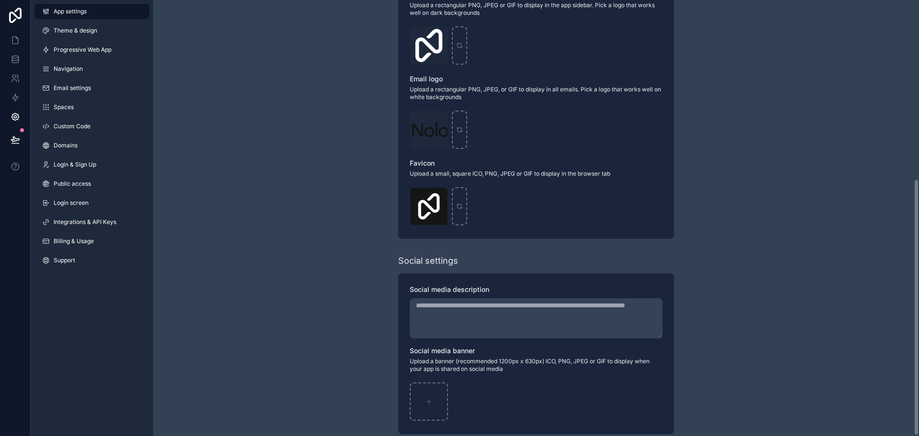
scroll to position [305, 0]
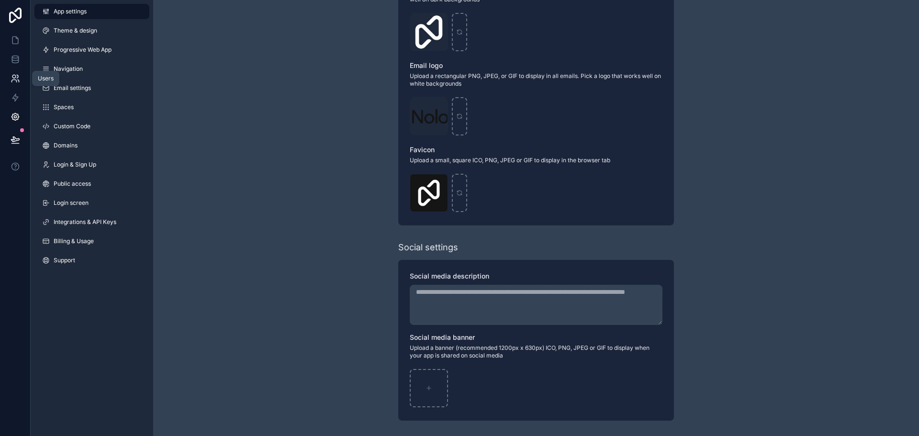
click at [11, 82] on icon at bounding box center [16, 79] width 10 height 10
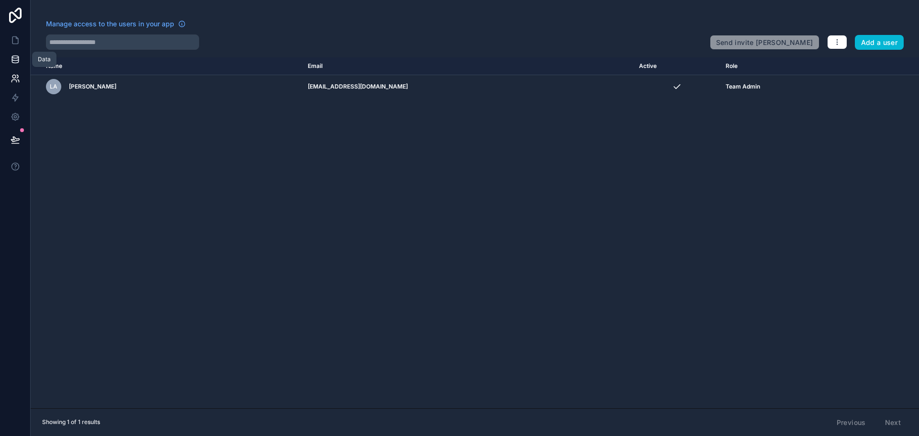
click at [14, 58] on icon at bounding box center [15, 57] width 6 height 2
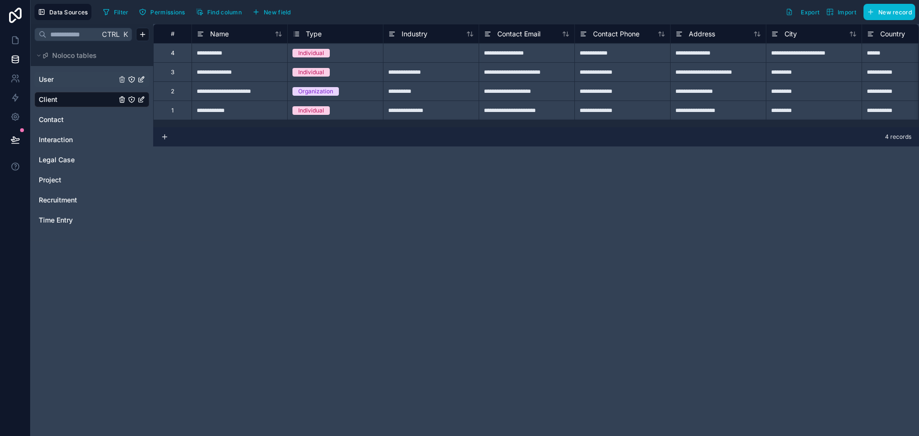
click at [49, 80] on span "User" at bounding box center [46, 80] width 15 height 10
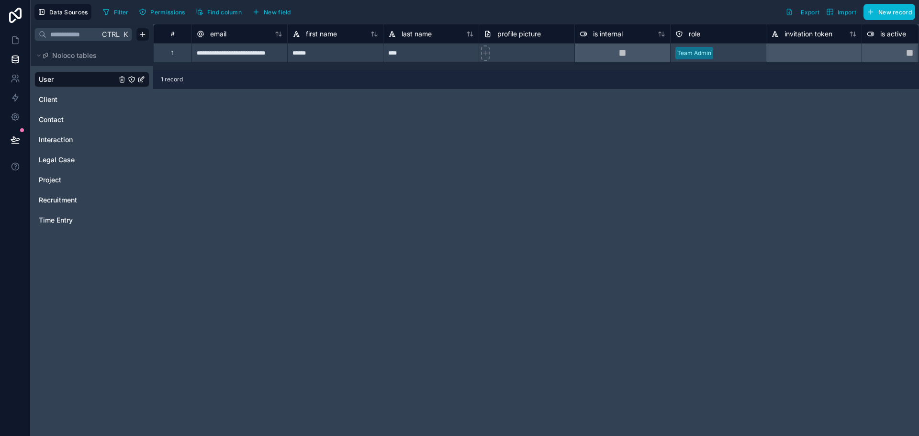
drag, startPoint x: 49, startPoint y: 80, endPoint x: 353, endPoint y: 125, distance: 307.7
click at [353, 125] on div "**********" at bounding box center [536, 230] width 766 height 412
click at [11, 40] on icon at bounding box center [16, 40] width 10 height 10
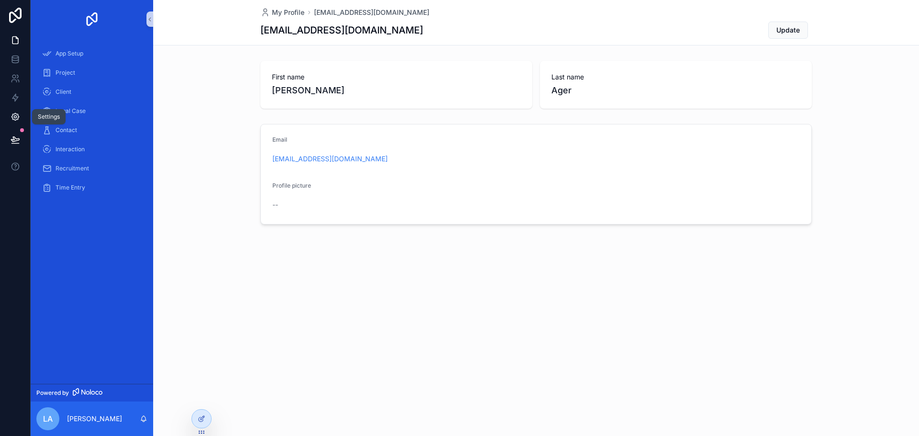
click at [19, 117] on icon at bounding box center [16, 117] width 10 height 10
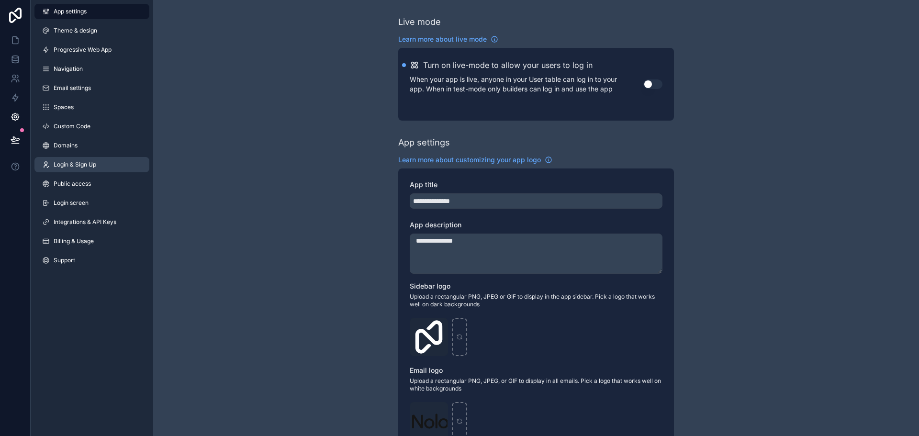
click at [106, 166] on link "Login & Sign Up" at bounding box center [91, 164] width 115 height 15
